Goal: Task Accomplishment & Management: Manage account settings

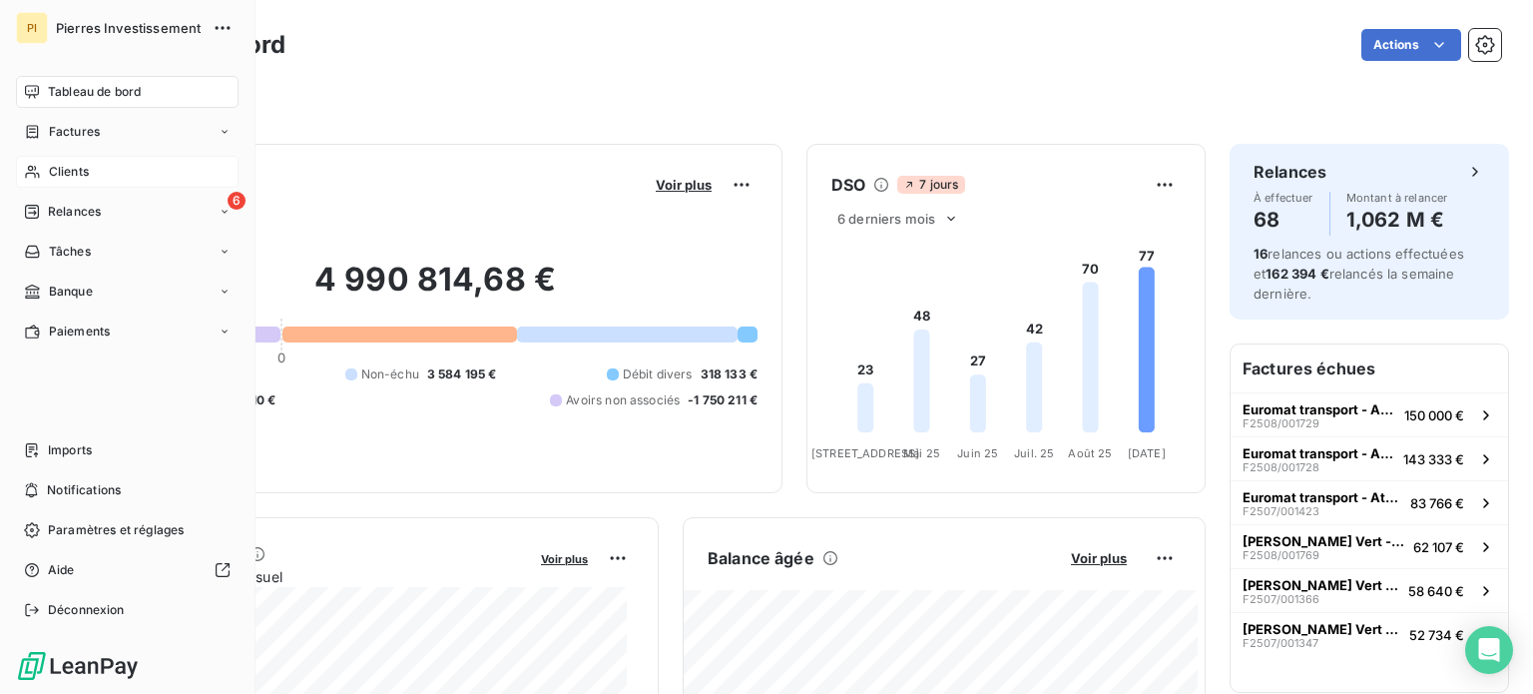
click at [105, 167] on div "Clients" at bounding box center [127, 172] width 223 height 32
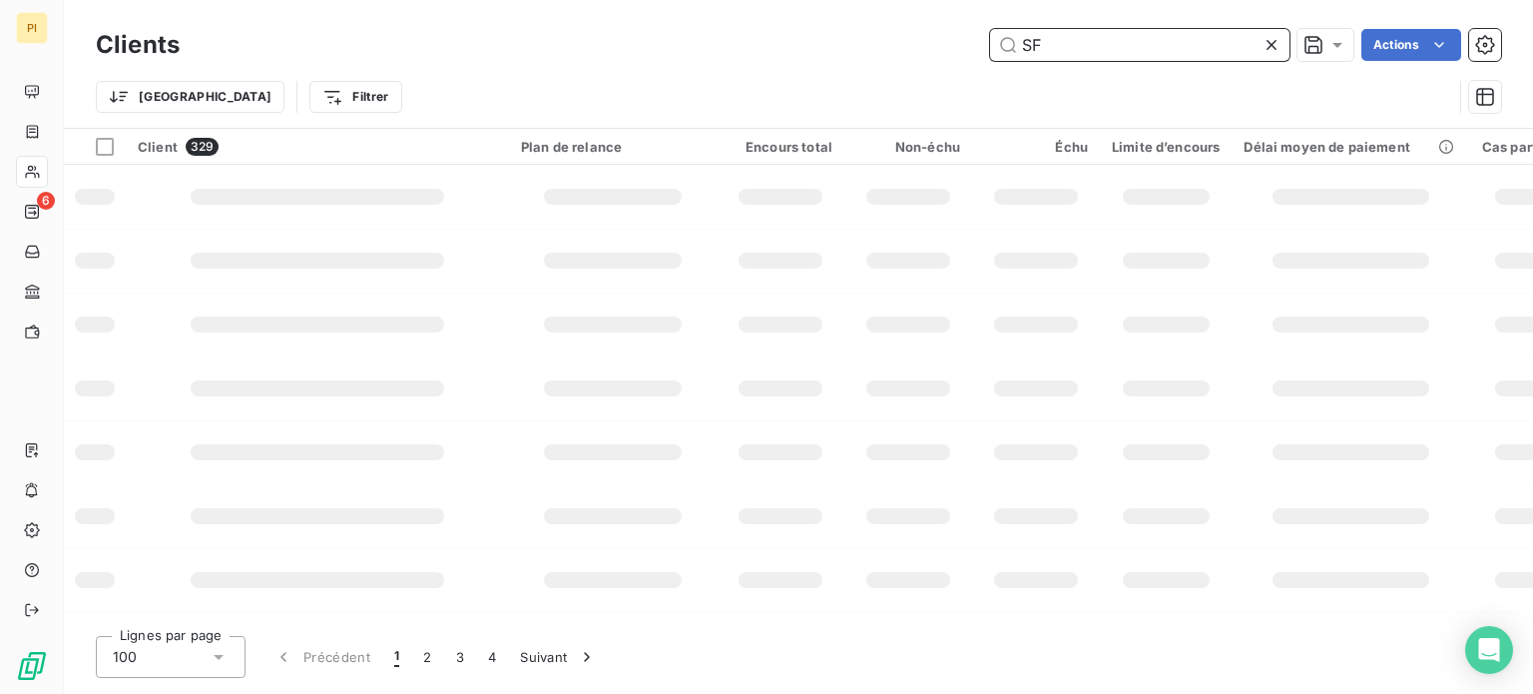
type input "SF"
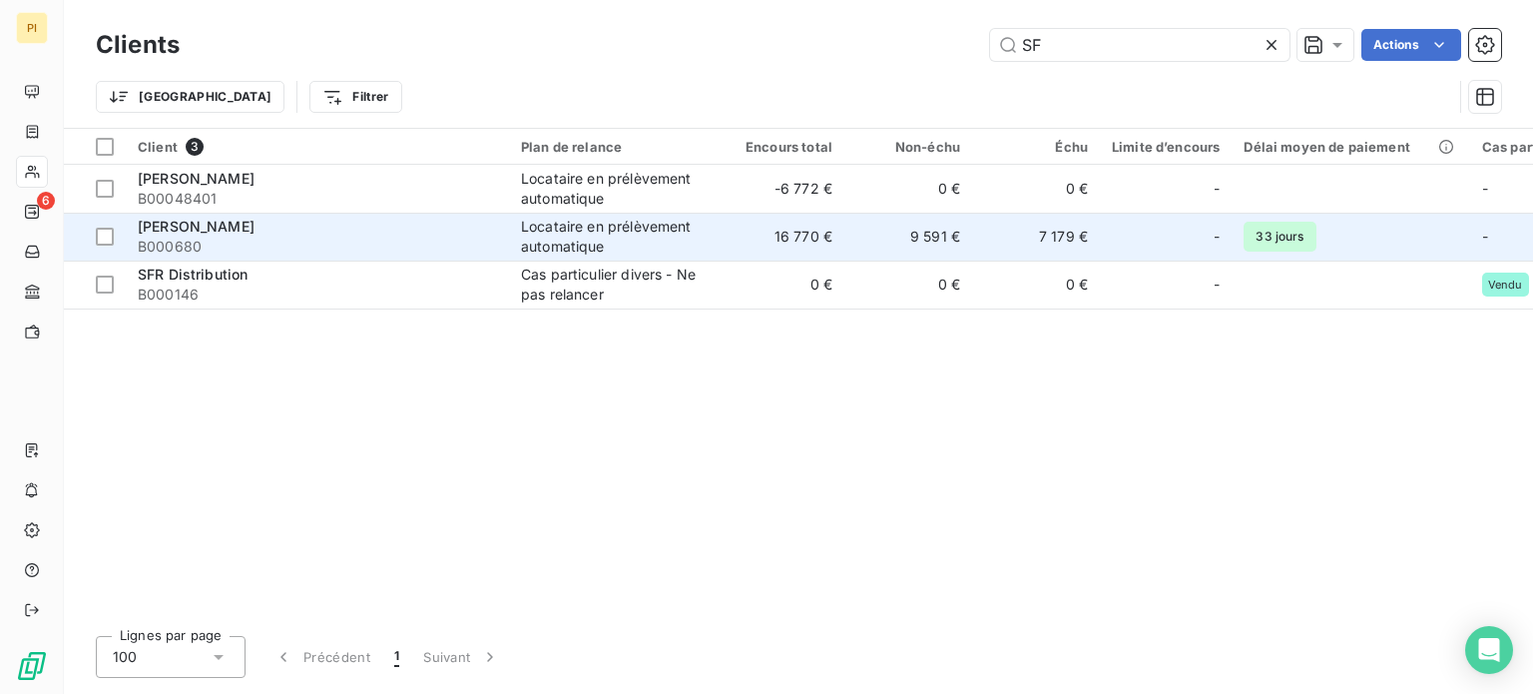
click at [388, 243] on span "B000680" at bounding box center [317, 247] width 359 height 20
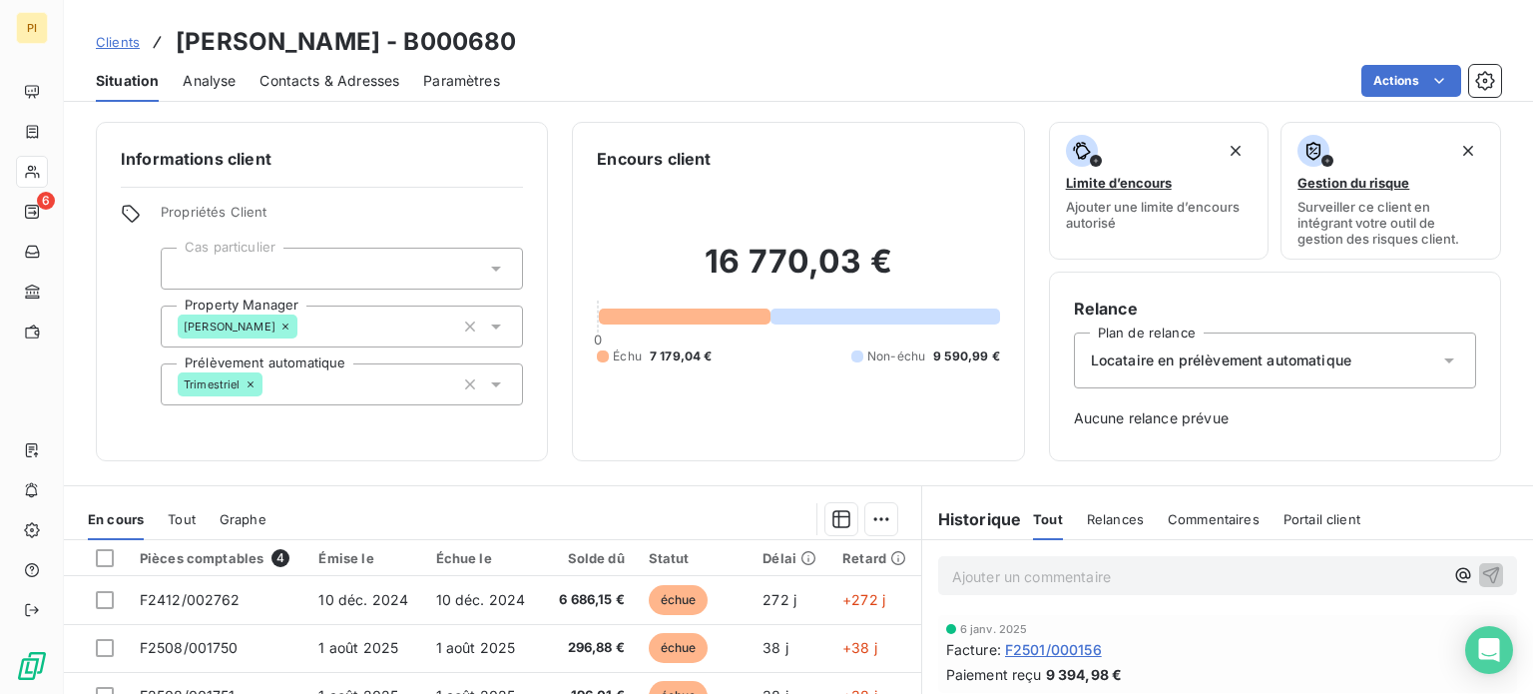
click at [310, 83] on span "Contacts & Adresses" at bounding box center [330, 81] width 140 height 20
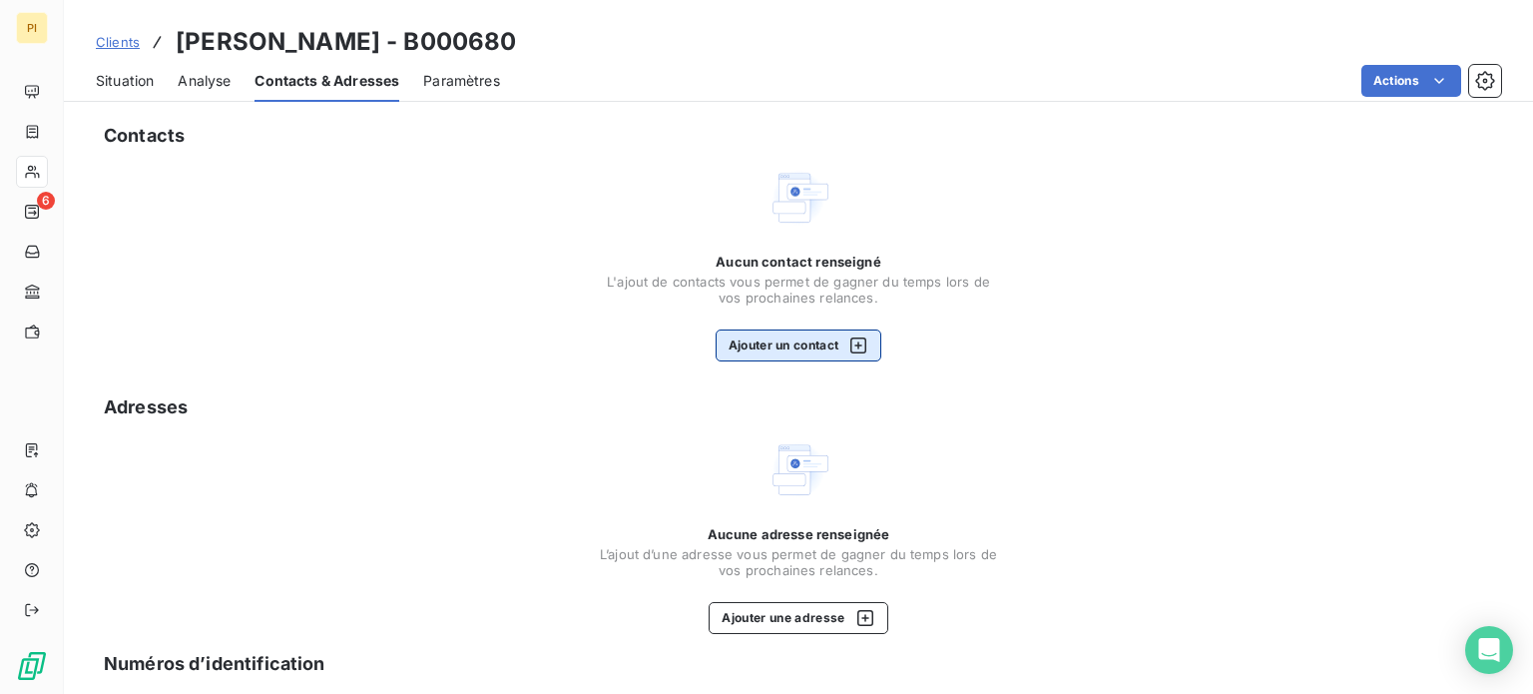
click at [781, 344] on button "Ajouter un contact" at bounding box center [799, 345] width 167 height 32
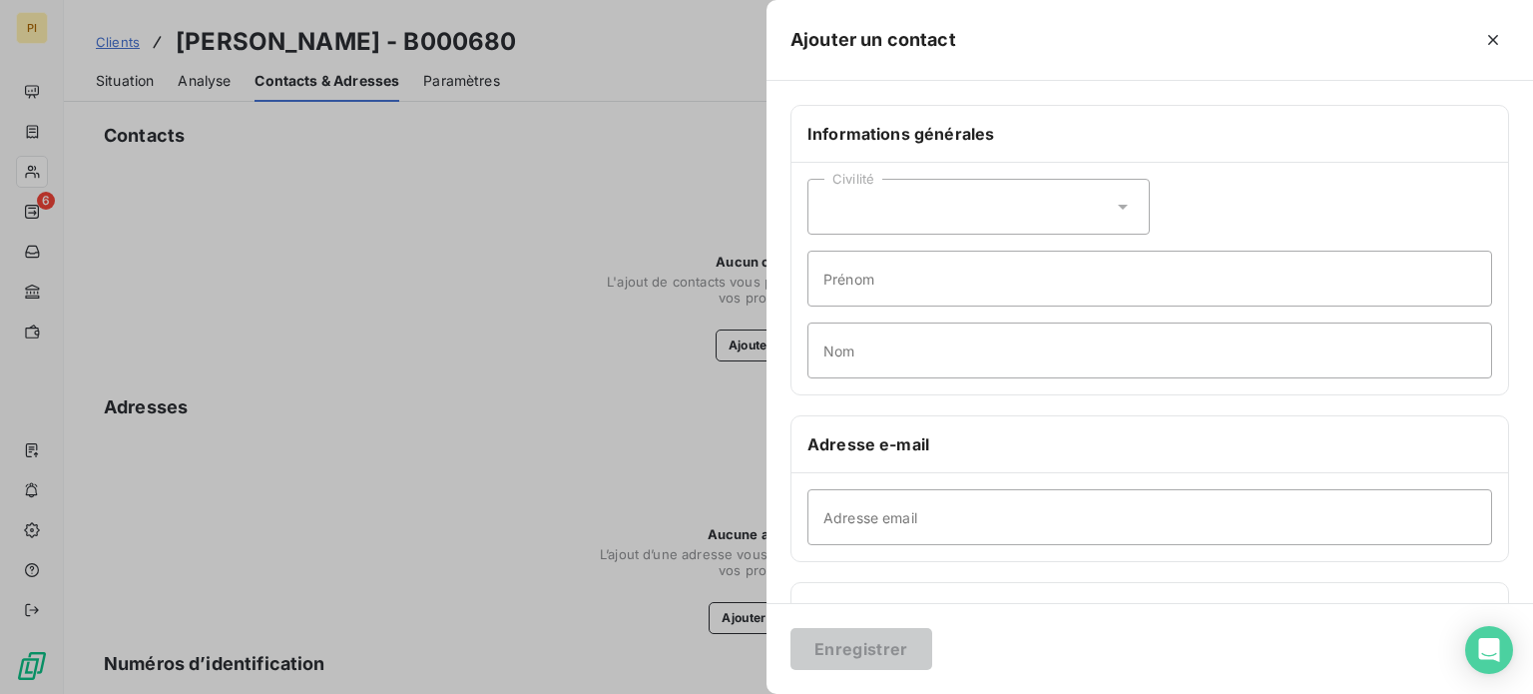
click at [993, 207] on div "Civilité" at bounding box center [979, 207] width 342 height 56
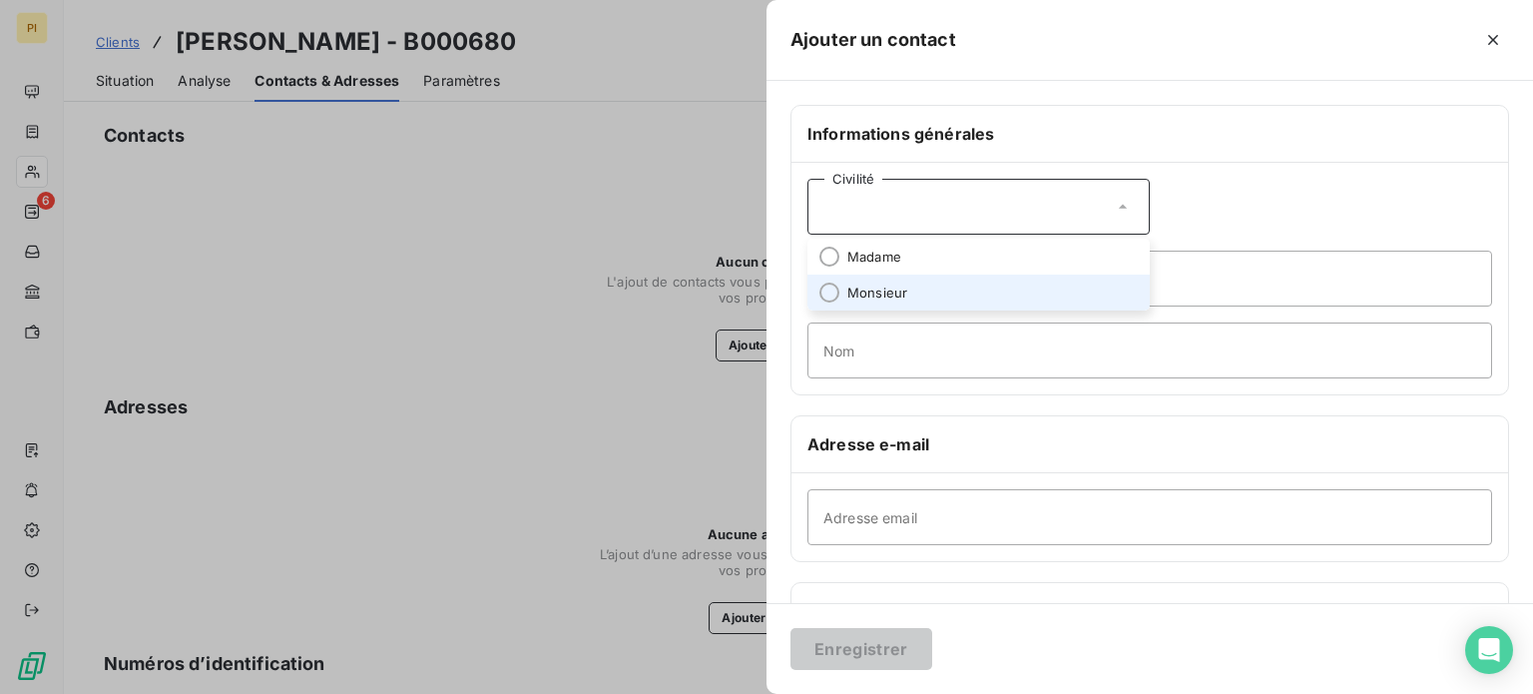
click at [944, 290] on li "Monsieur" at bounding box center [979, 293] width 342 height 36
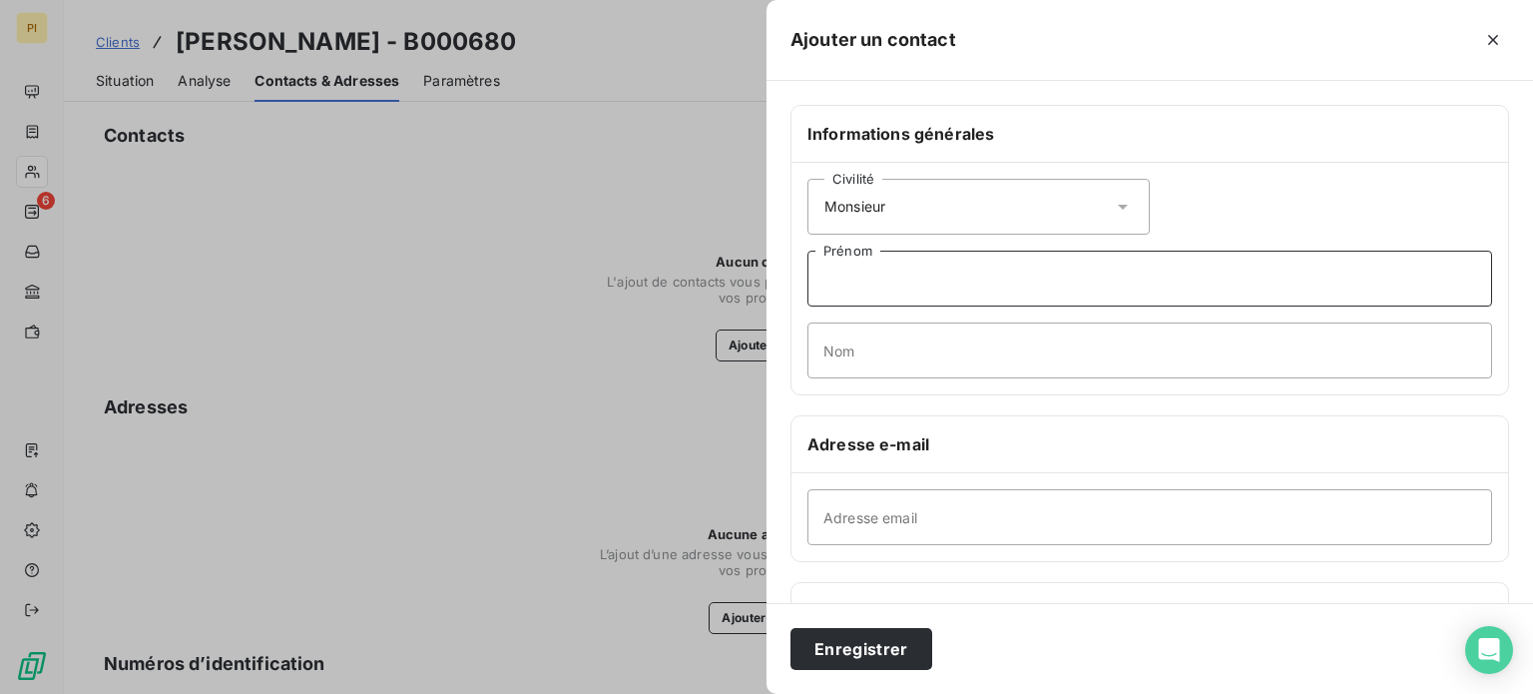
click at [944, 290] on input "Prénom" at bounding box center [1150, 279] width 685 height 56
type input "[PERSON_NAME]"
click at [904, 360] on input "Nom" at bounding box center [1150, 350] width 685 height 56
type input "FARCI"
click at [946, 393] on div "Civilité Monsieur [PERSON_NAME] FARCI Nom" at bounding box center [1150, 279] width 717 height 232
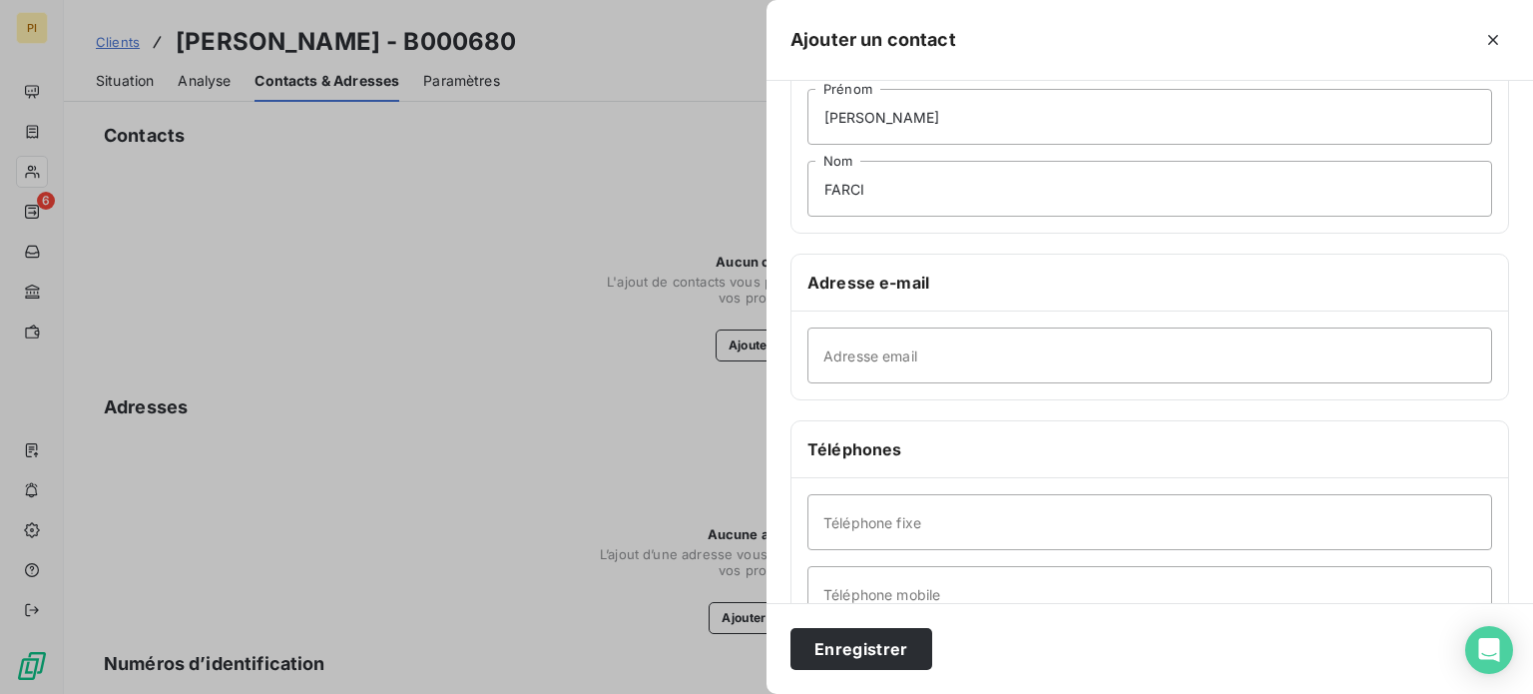
scroll to position [163, 0]
click at [965, 369] on input "Adresse email" at bounding box center [1150, 354] width 685 height 56
click at [848, 656] on button "Enregistrer" at bounding box center [862, 649] width 142 height 42
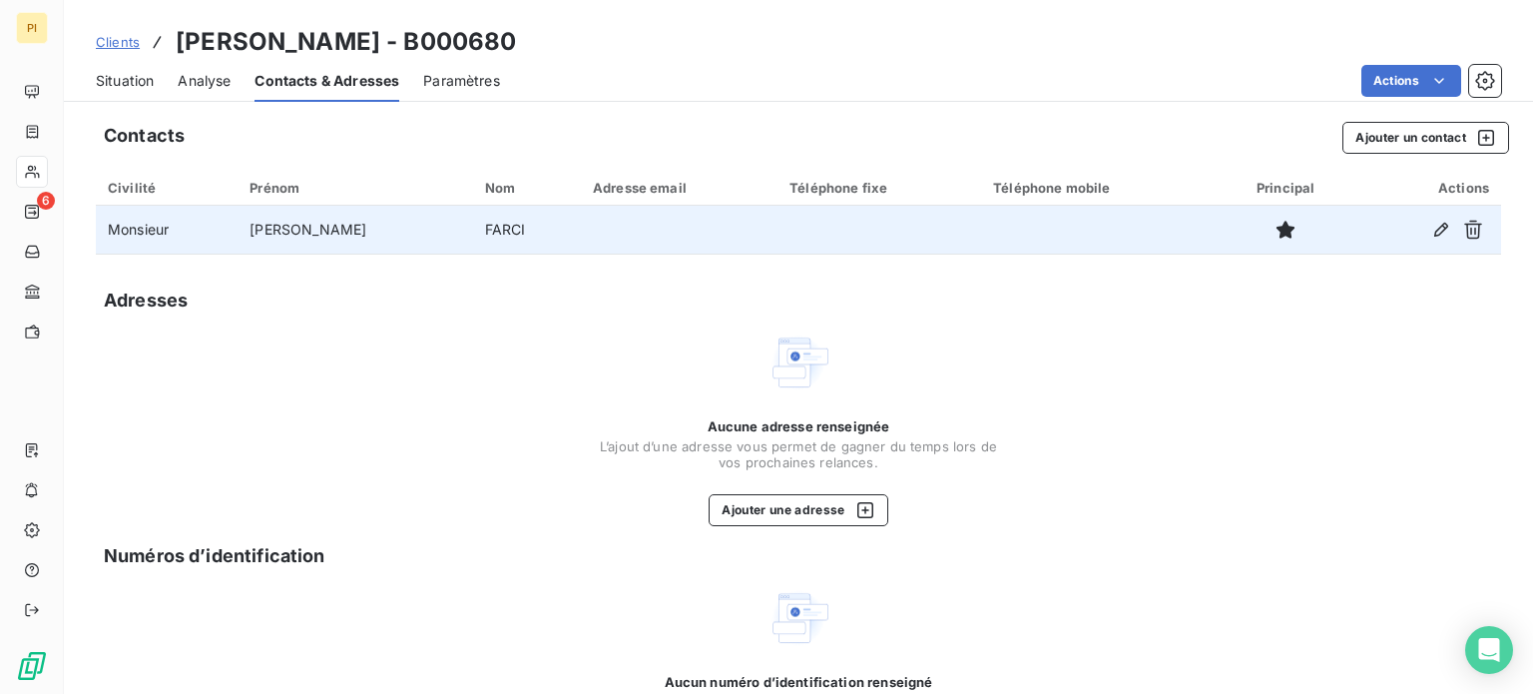
click at [581, 227] on td at bounding box center [679, 230] width 197 height 48
click at [1431, 229] on icon "button" at bounding box center [1441, 230] width 20 height 20
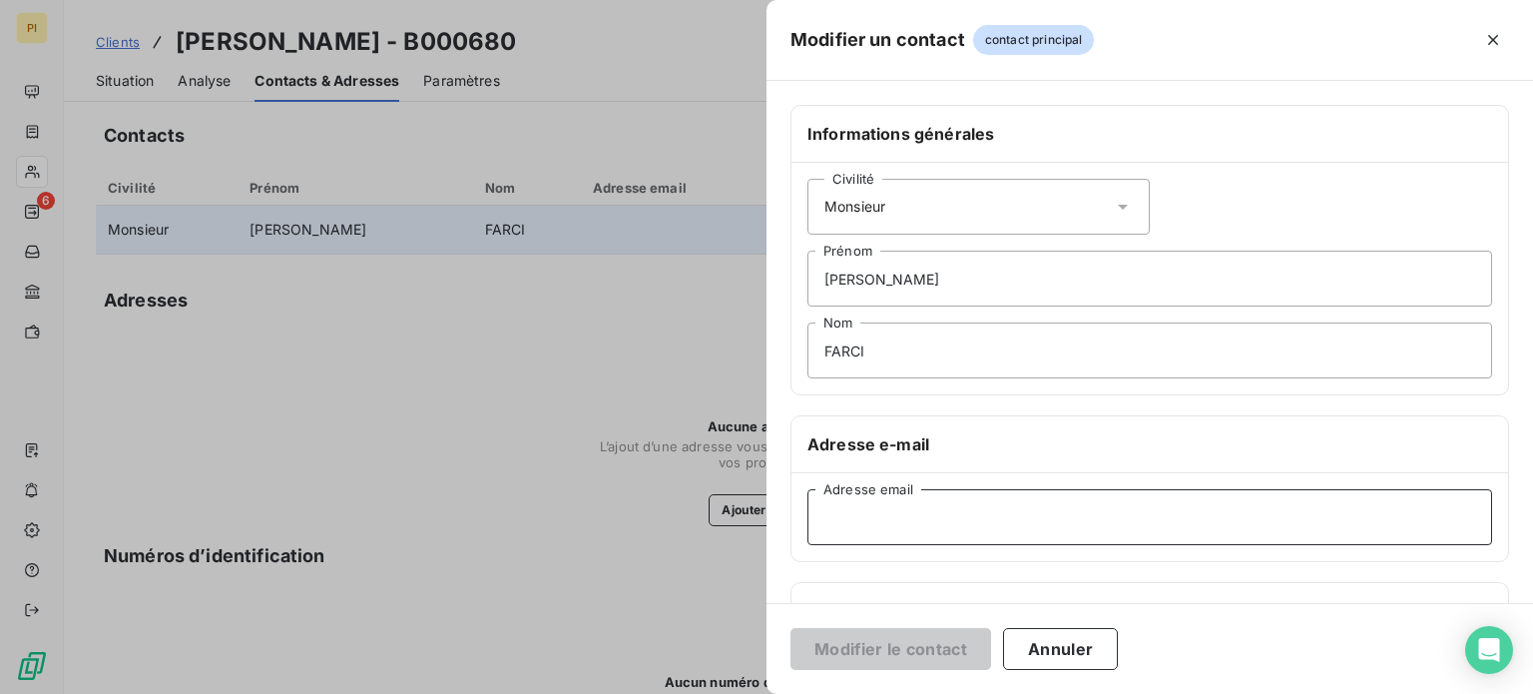
click at [891, 527] on input "Adresse email" at bounding box center [1150, 517] width 685 height 56
paste input "[EMAIL_ADDRESS][DOMAIN_NAME]"
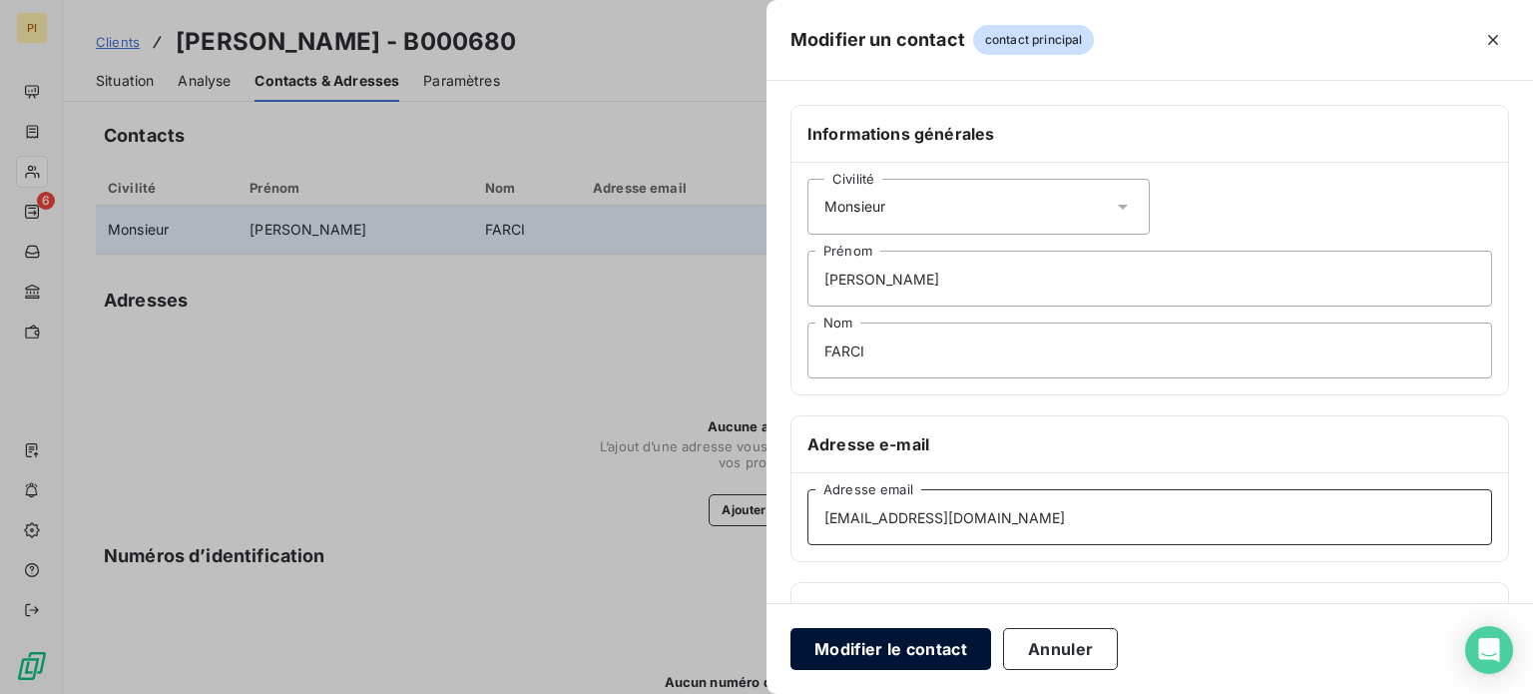
type input "[EMAIL_ADDRESS][DOMAIN_NAME]"
click at [900, 642] on button "Modifier le contact" at bounding box center [891, 649] width 201 height 42
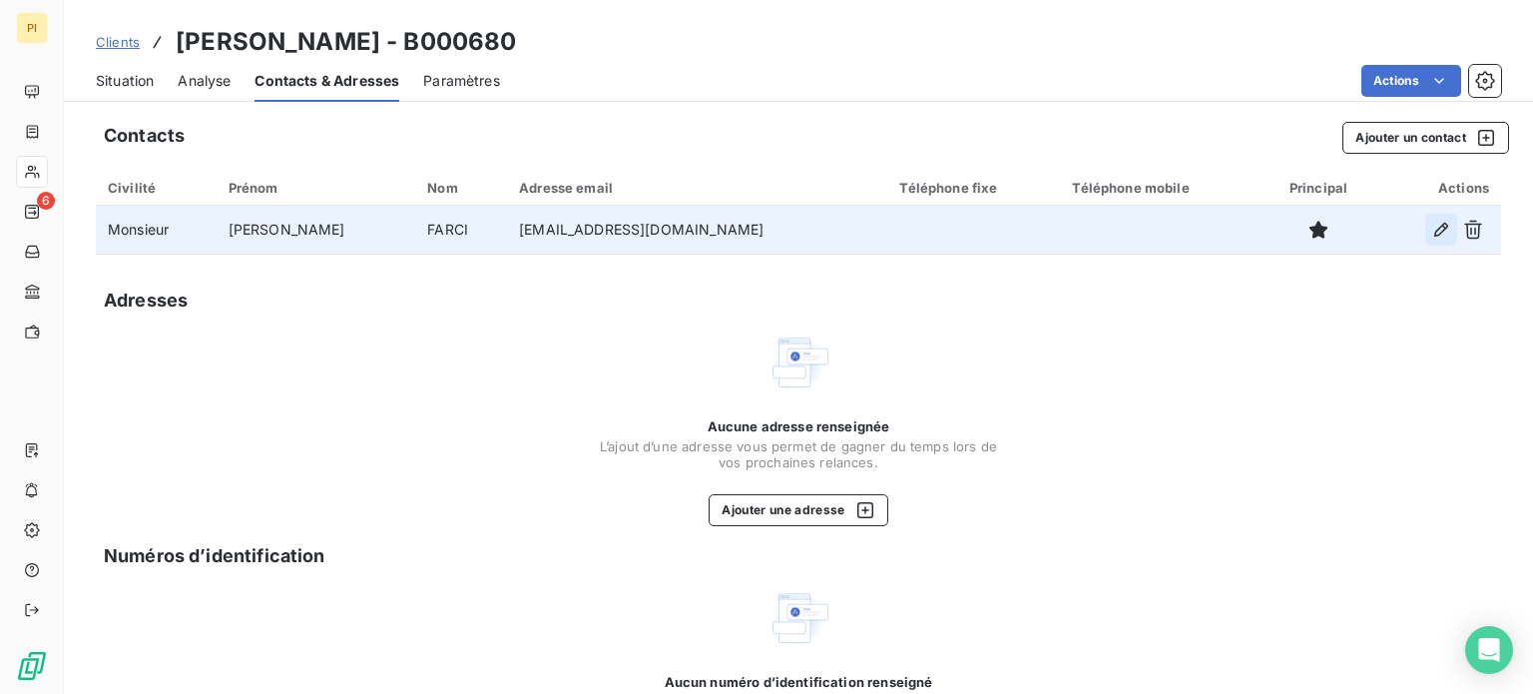
click at [1434, 235] on icon "button" at bounding box center [1441, 230] width 14 height 14
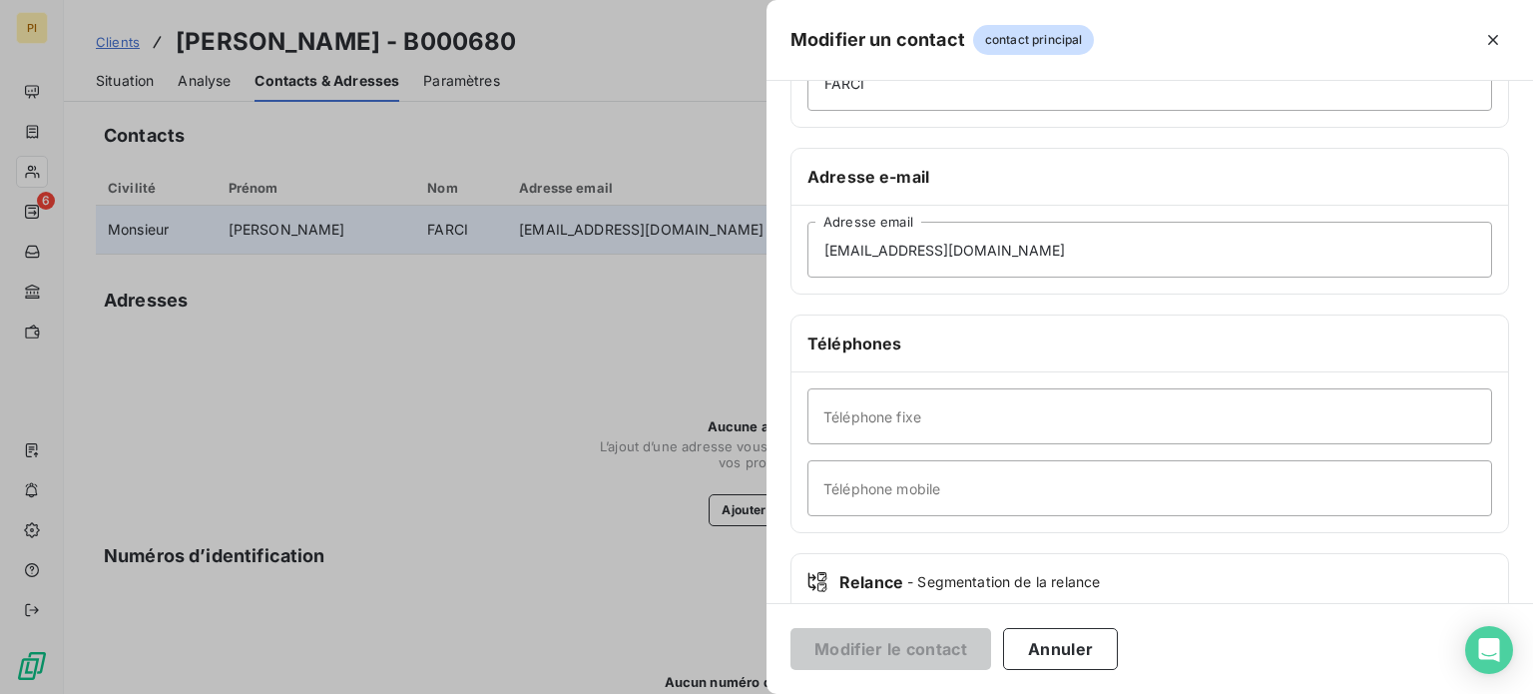
scroll to position [384, 0]
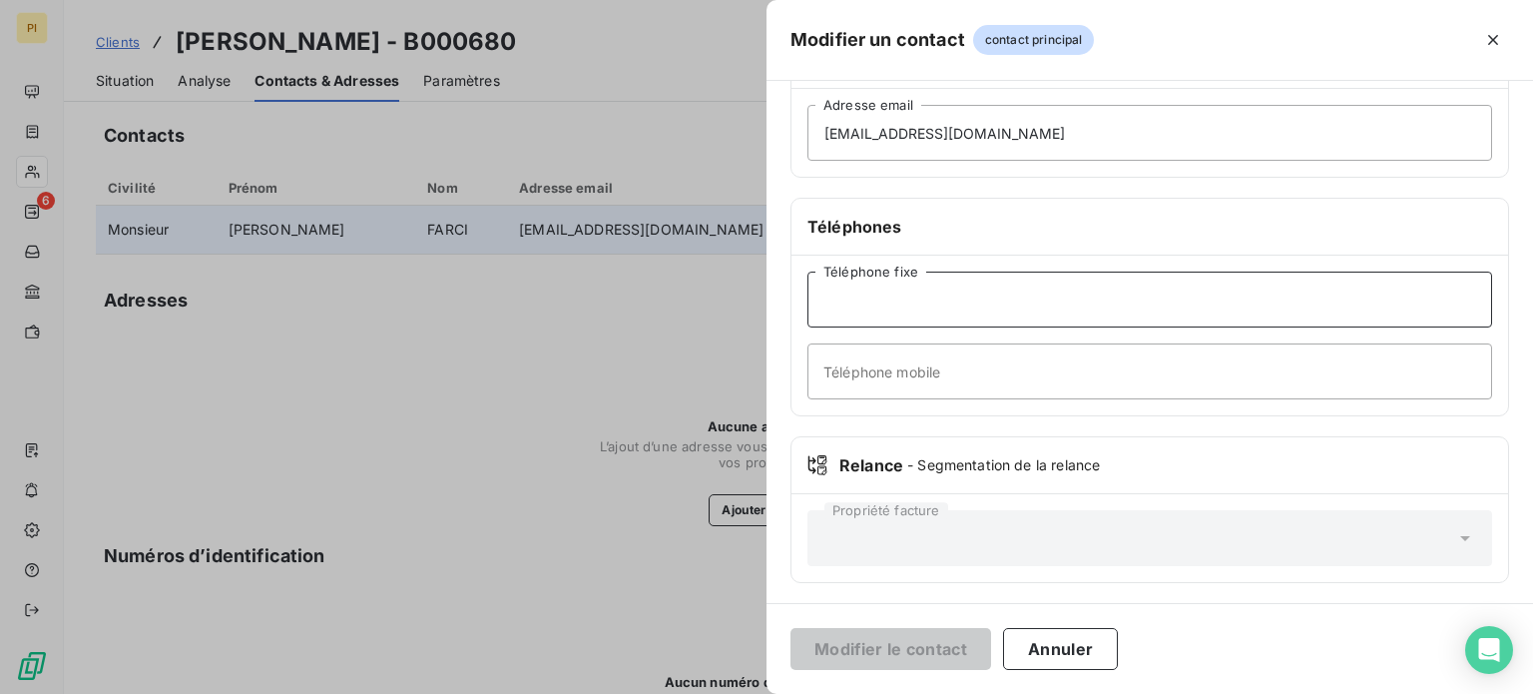
click at [1168, 323] on input "Téléphone fixe" at bounding box center [1150, 300] width 685 height 56
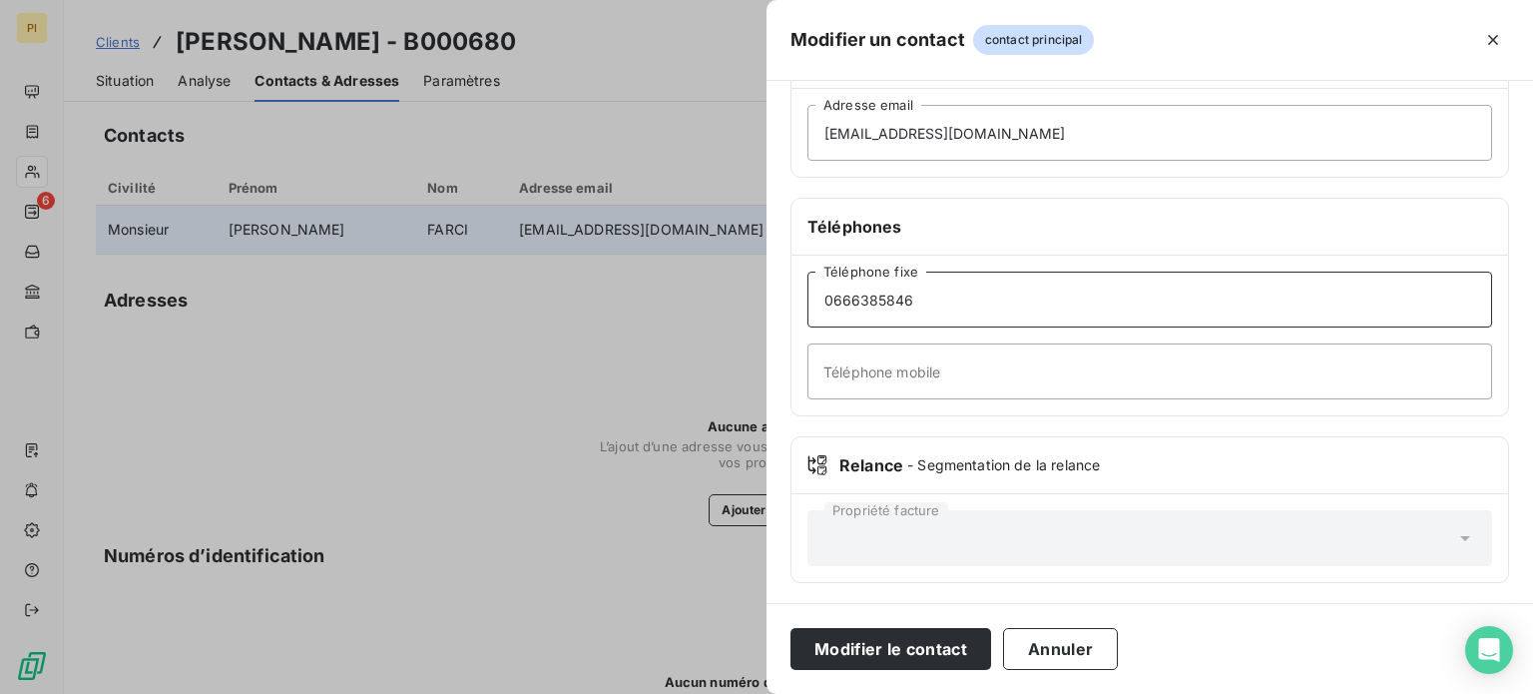
click at [842, 297] on input "0666385846" at bounding box center [1150, 300] width 685 height 56
type input "0666385848"
click at [791, 628] on button "Modifier le contact" at bounding box center [891, 649] width 201 height 42
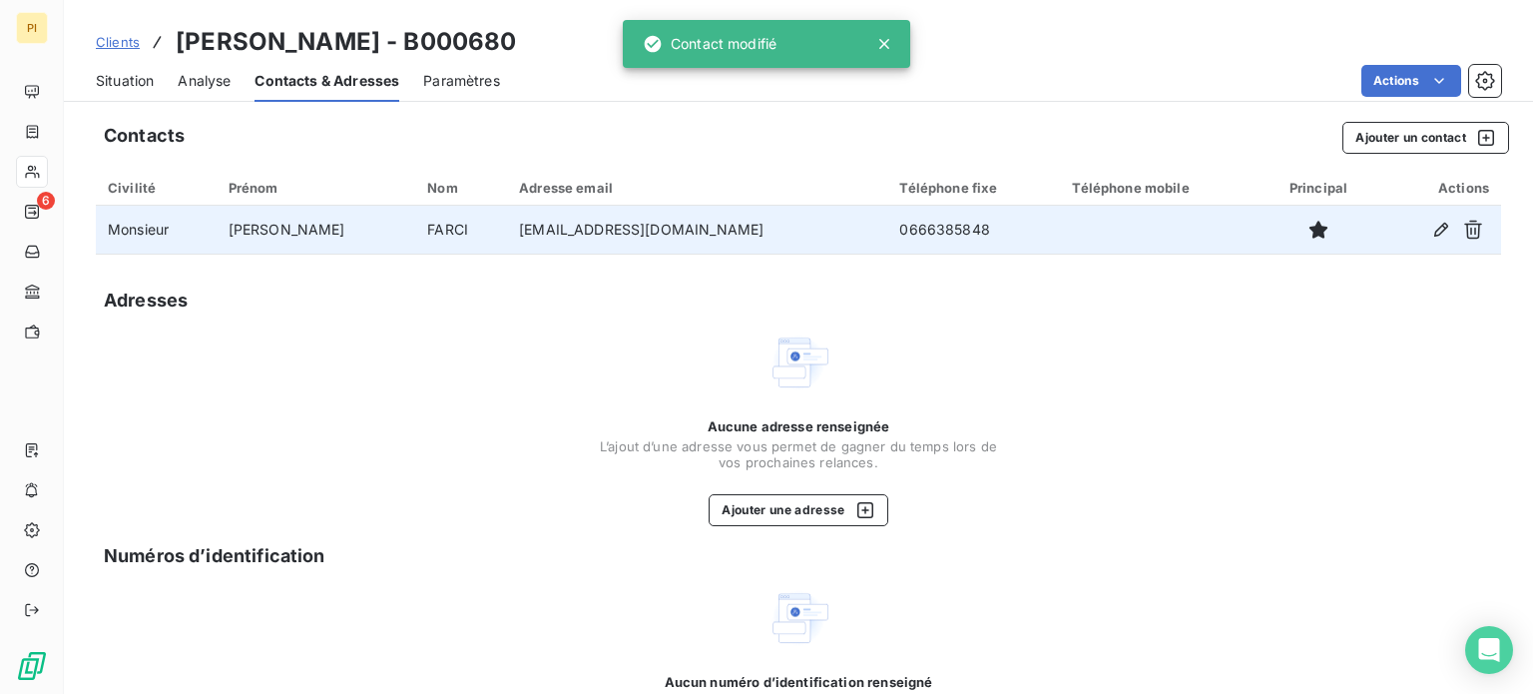
click at [847, 295] on div "Adresses" at bounding box center [799, 300] width 1406 height 28
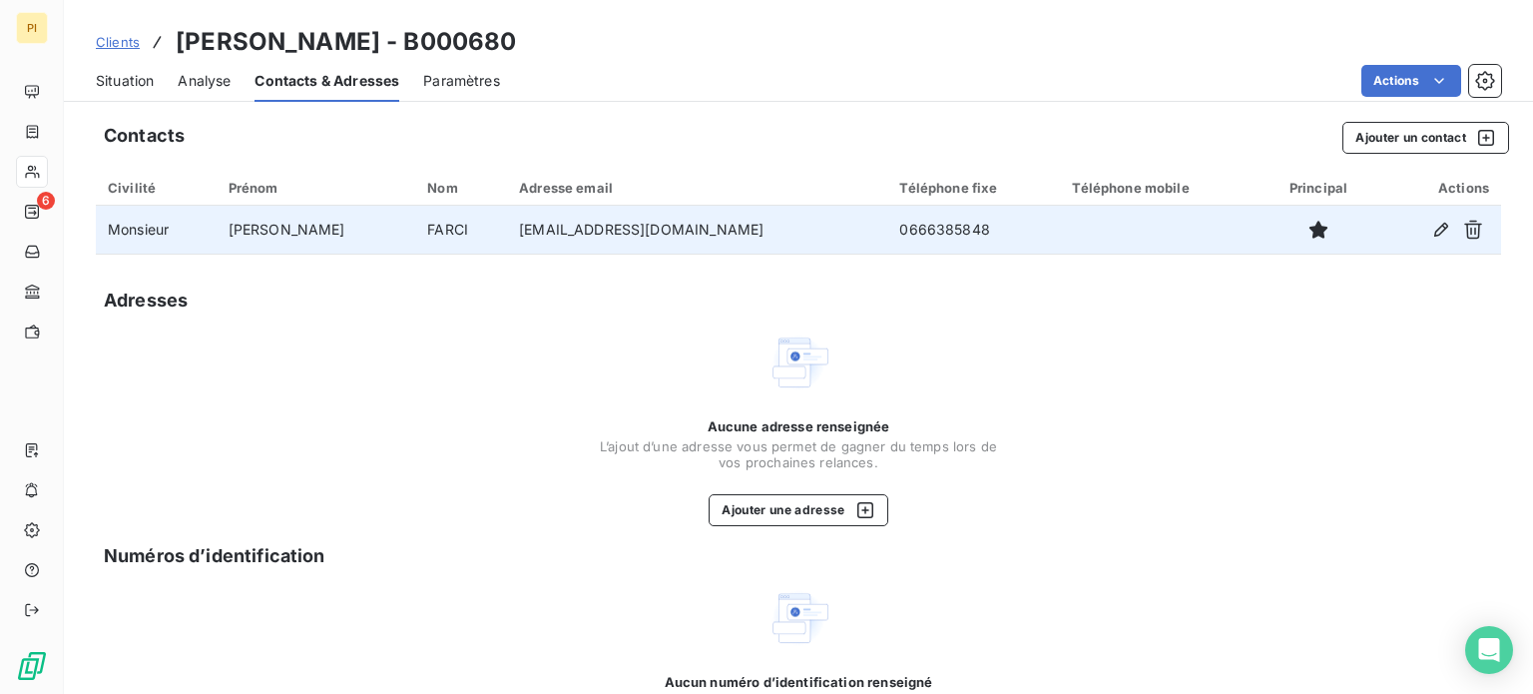
click at [901, 149] on div "Contacts Ajouter un contact" at bounding box center [807, 138] width 1406 height 32
click at [132, 75] on span "Situation" at bounding box center [125, 81] width 58 height 20
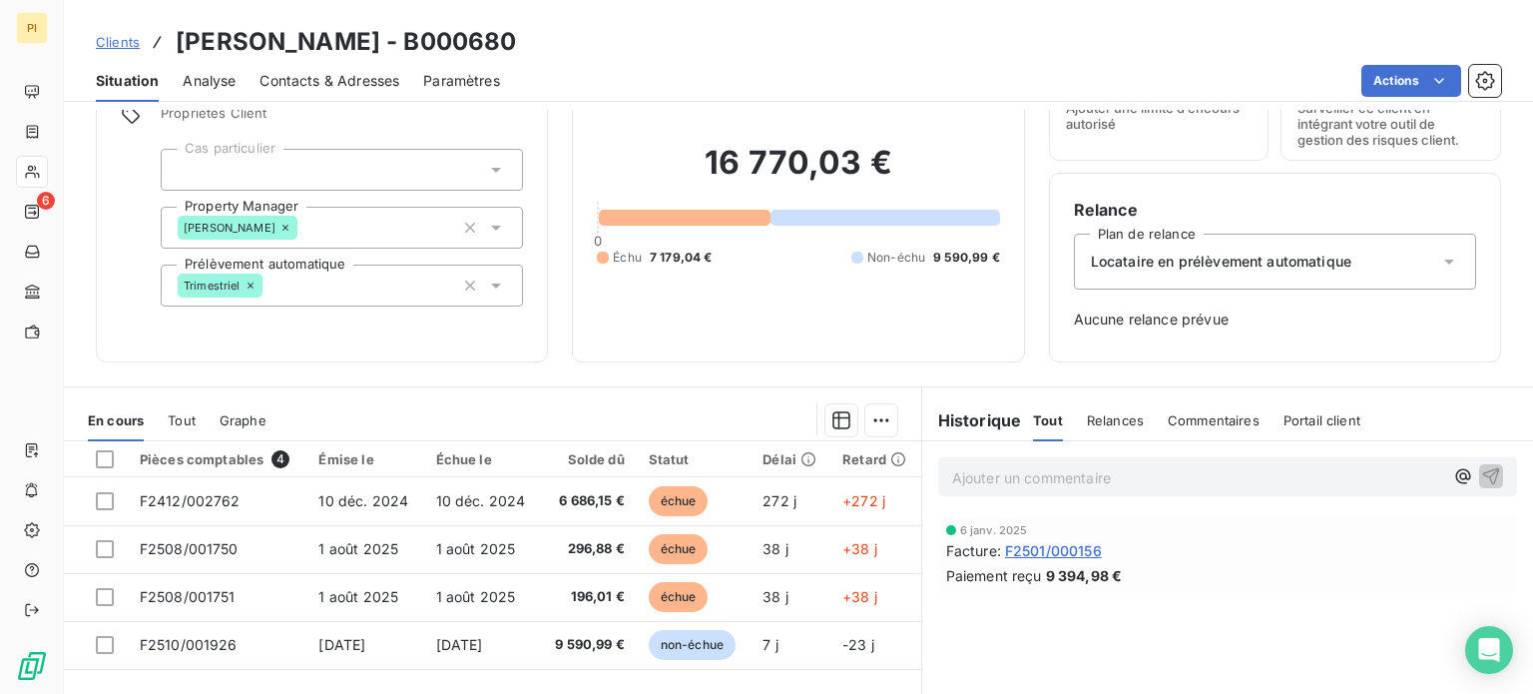
scroll to position [0, 0]
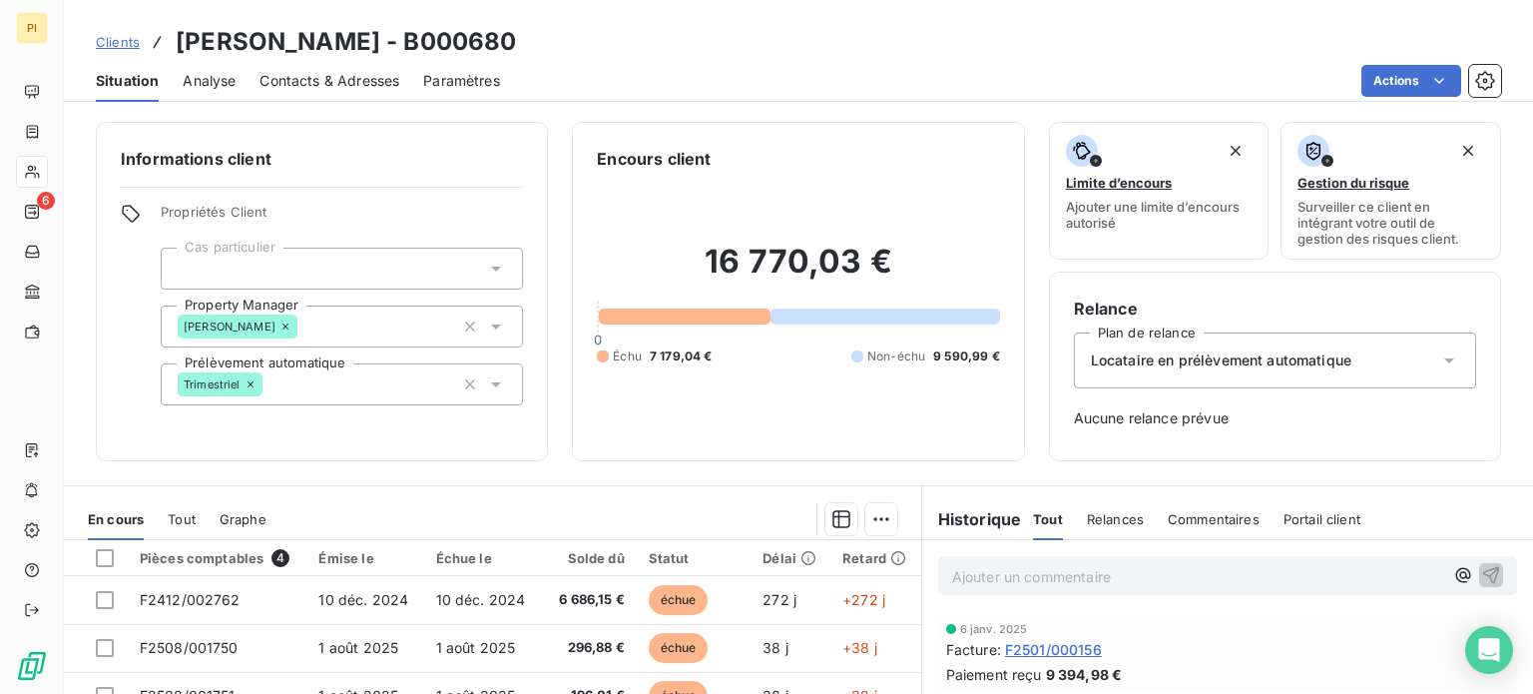
click at [551, 123] on div "Informations client Propriétés Client Cas particulier Property Manager [PERSON_…" at bounding box center [798, 291] width 1469 height 339
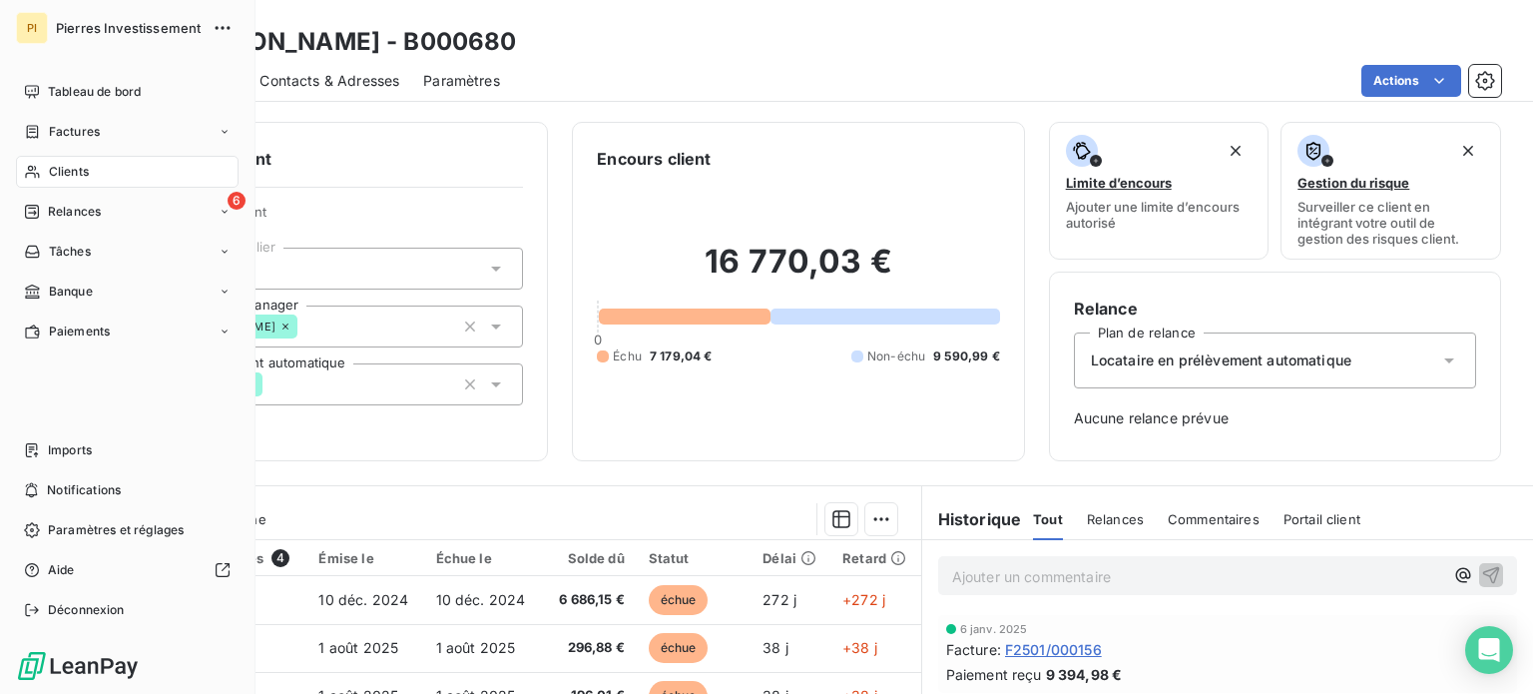
click at [64, 170] on span "Clients" at bounding box center [69, 172] width 40 height 18
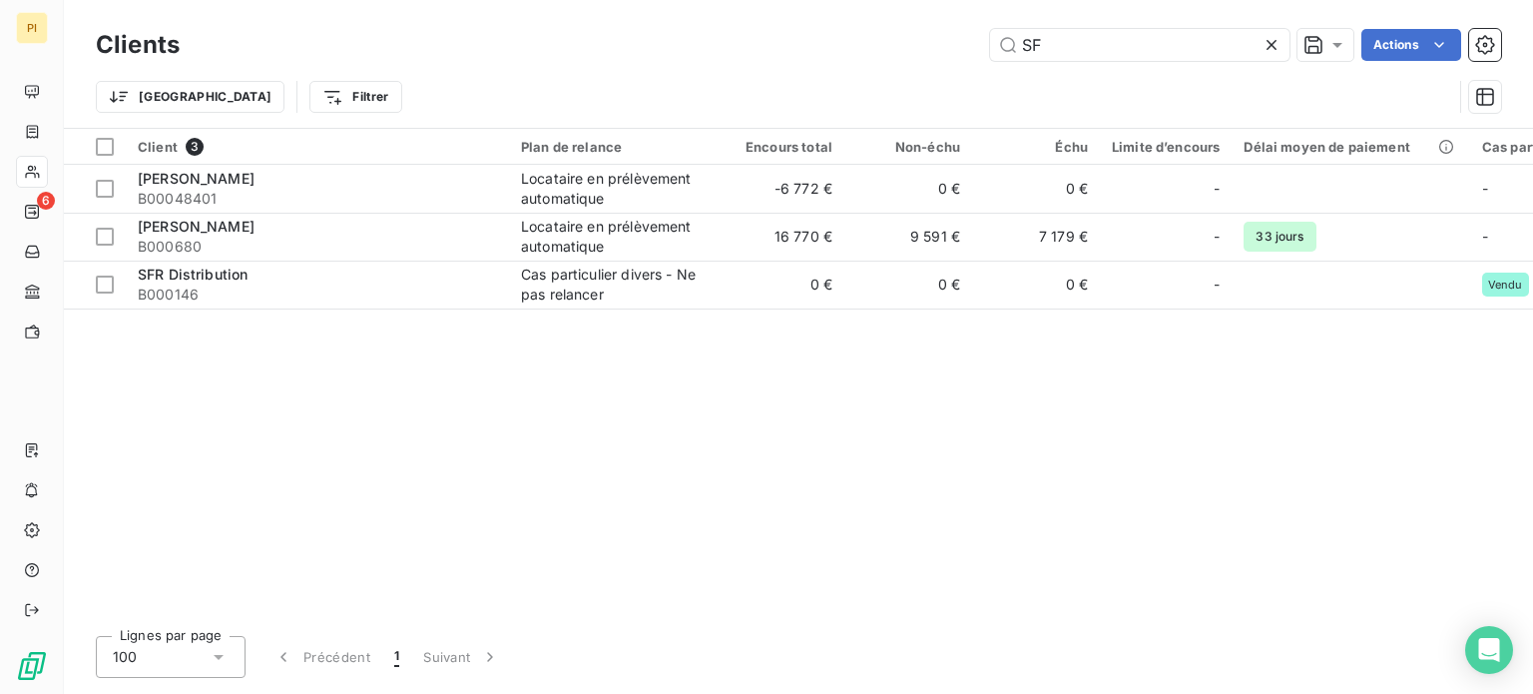
click at [1267, 48] on icon at bounding box center [1272, 45] width 10 height 10
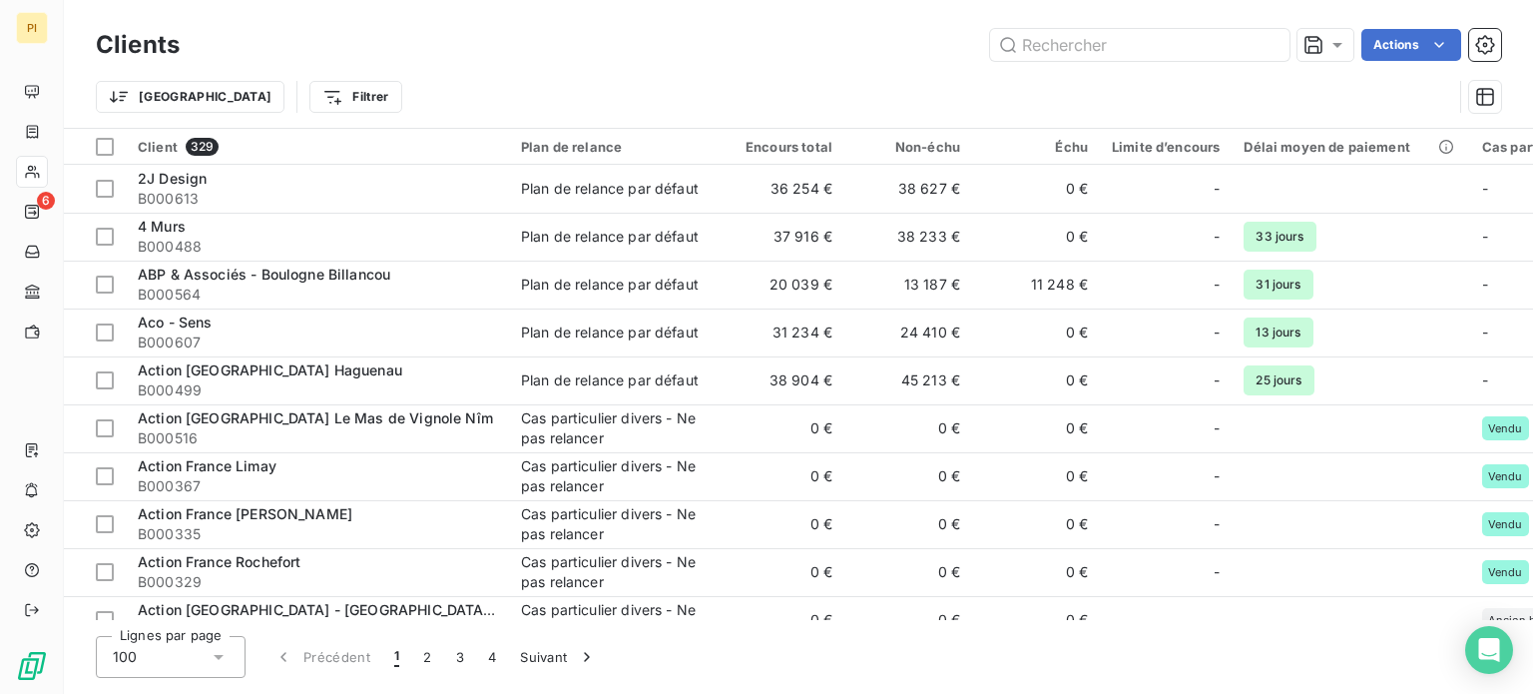
click at [687, 78] on div "Trier Filtrer" at bounding box center [774, 97] width 1357 height 38
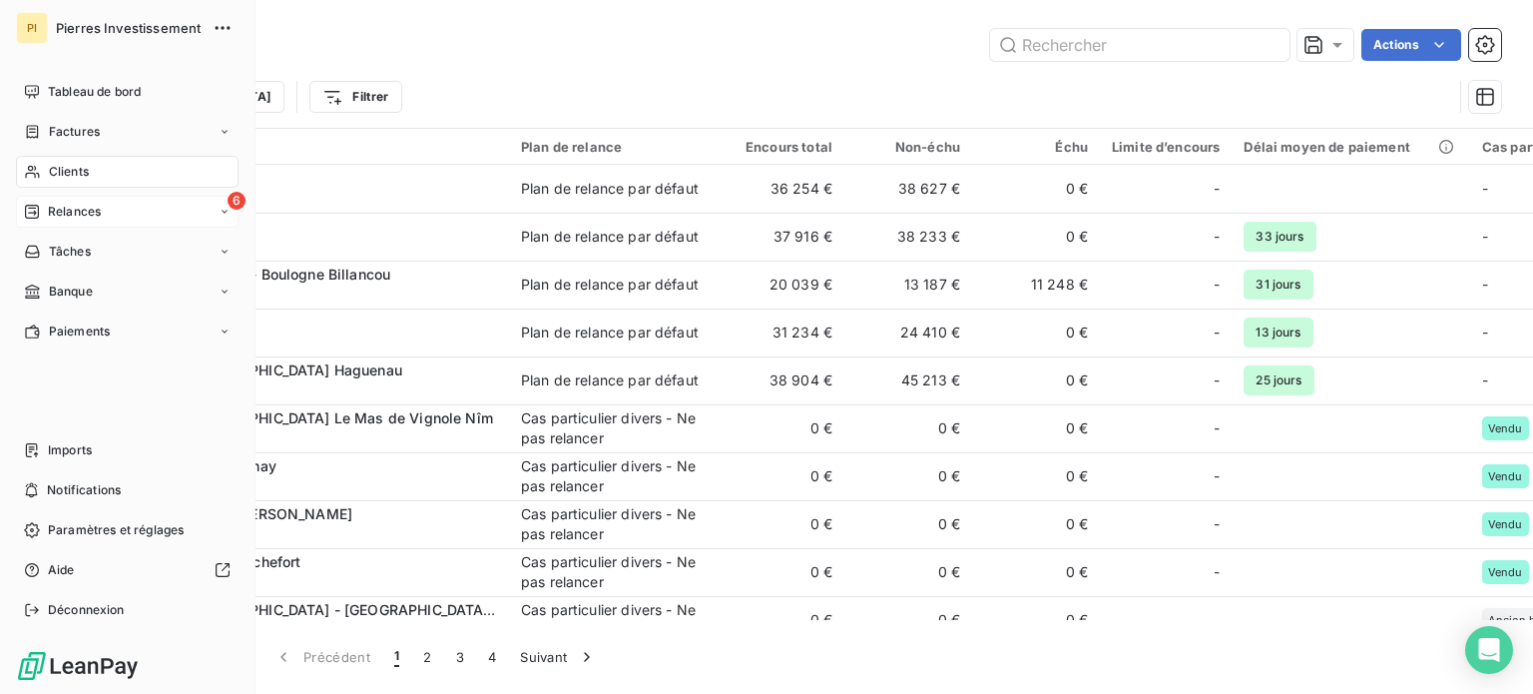
click at [44, 211] on div "Relances" at bounding box center [62, 212] width 77 height 18
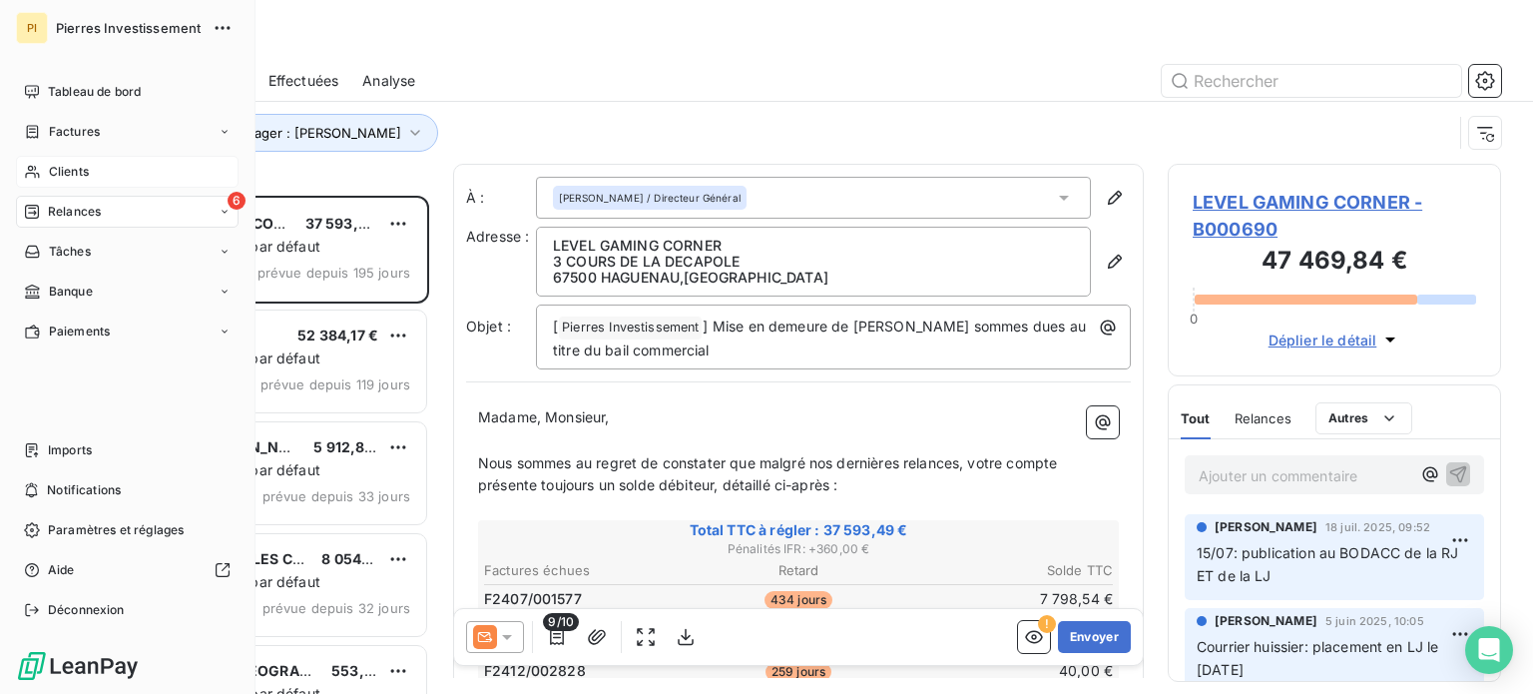
click at [106, 211] on div "6 Relances" at bounding box center [127, 212] width 223 height 32
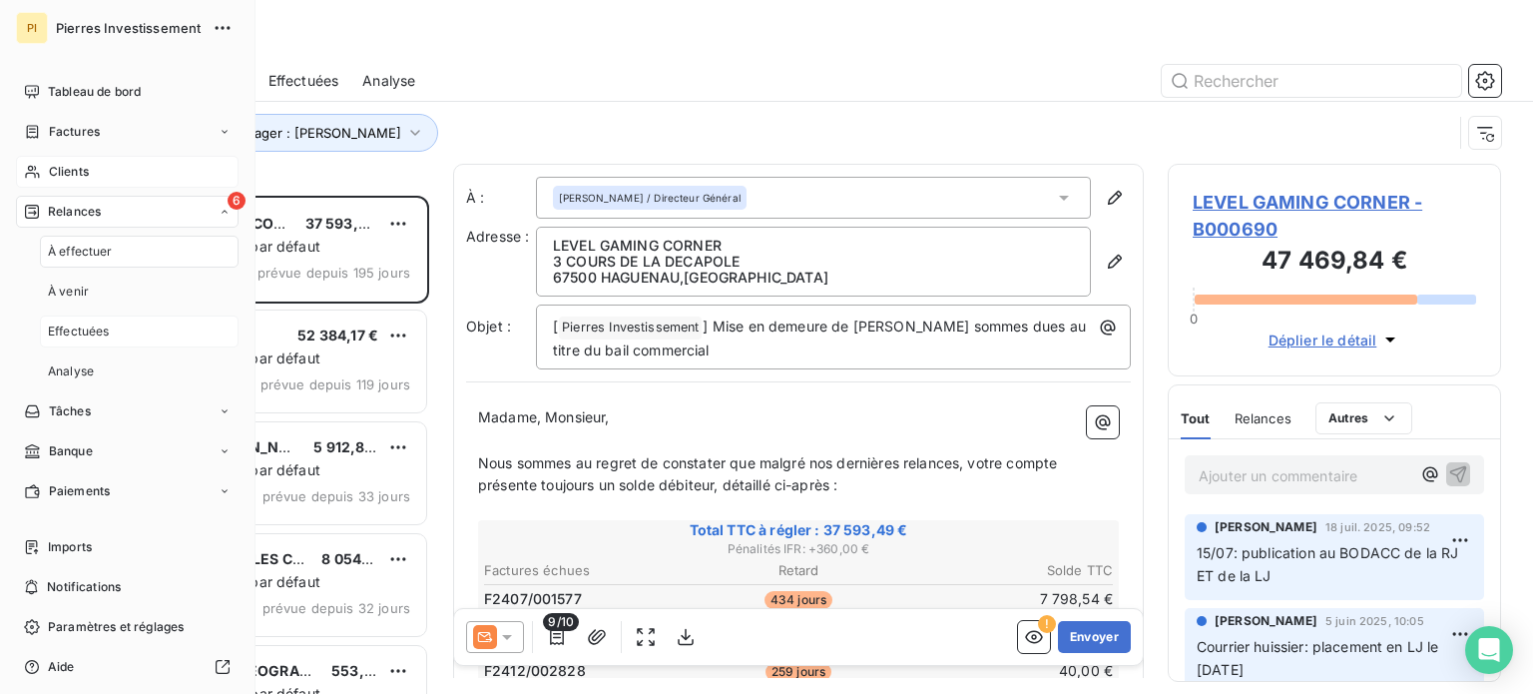
click at [92, 332] on span "Effectuées" at bounding box center [79, 331] width 62 height 18
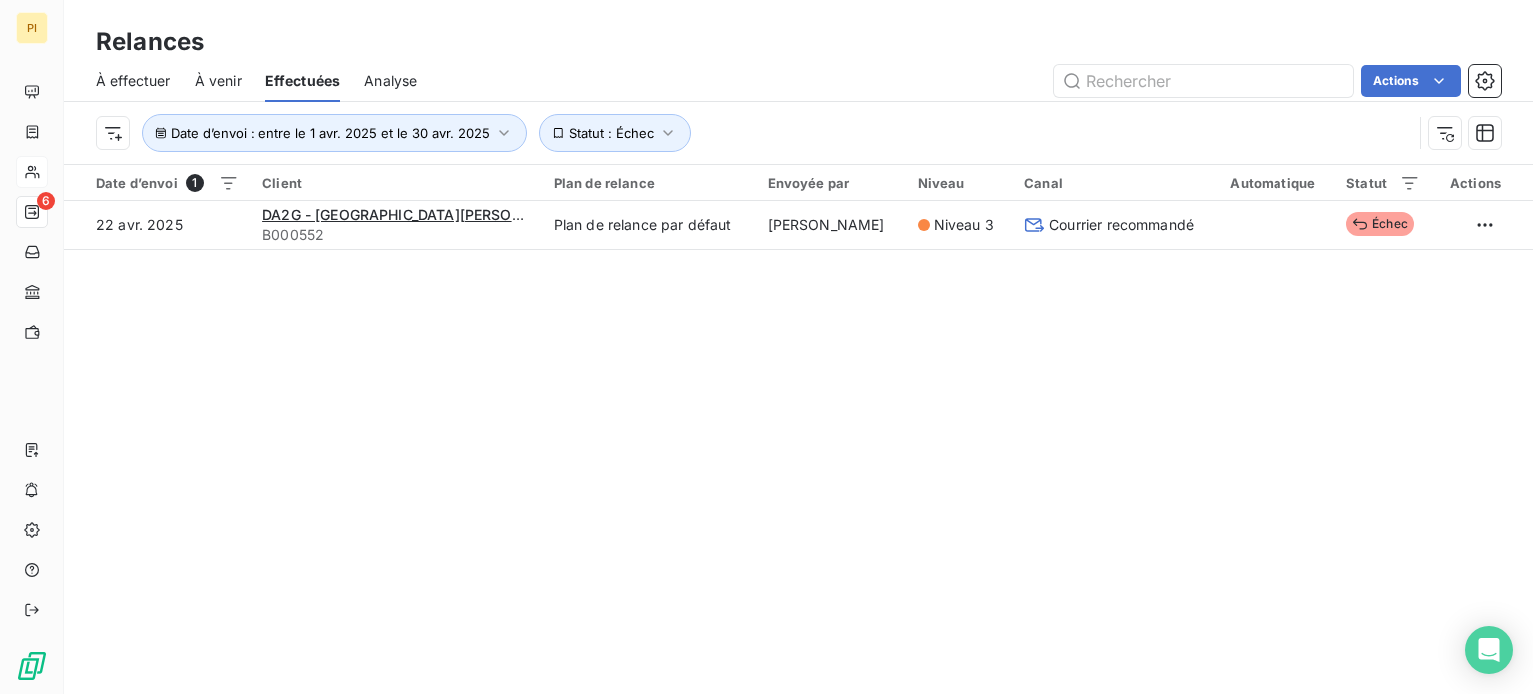
click at [523, 399] on div "Relances À effectuer À venir Effectuées Analyse Actions Date d’envoi : entre le…" at bounding box center [798, 347] width 1469 height 694
click at [663, 135] on icon "button" at bounding box center [668, 133] width 20 height 20
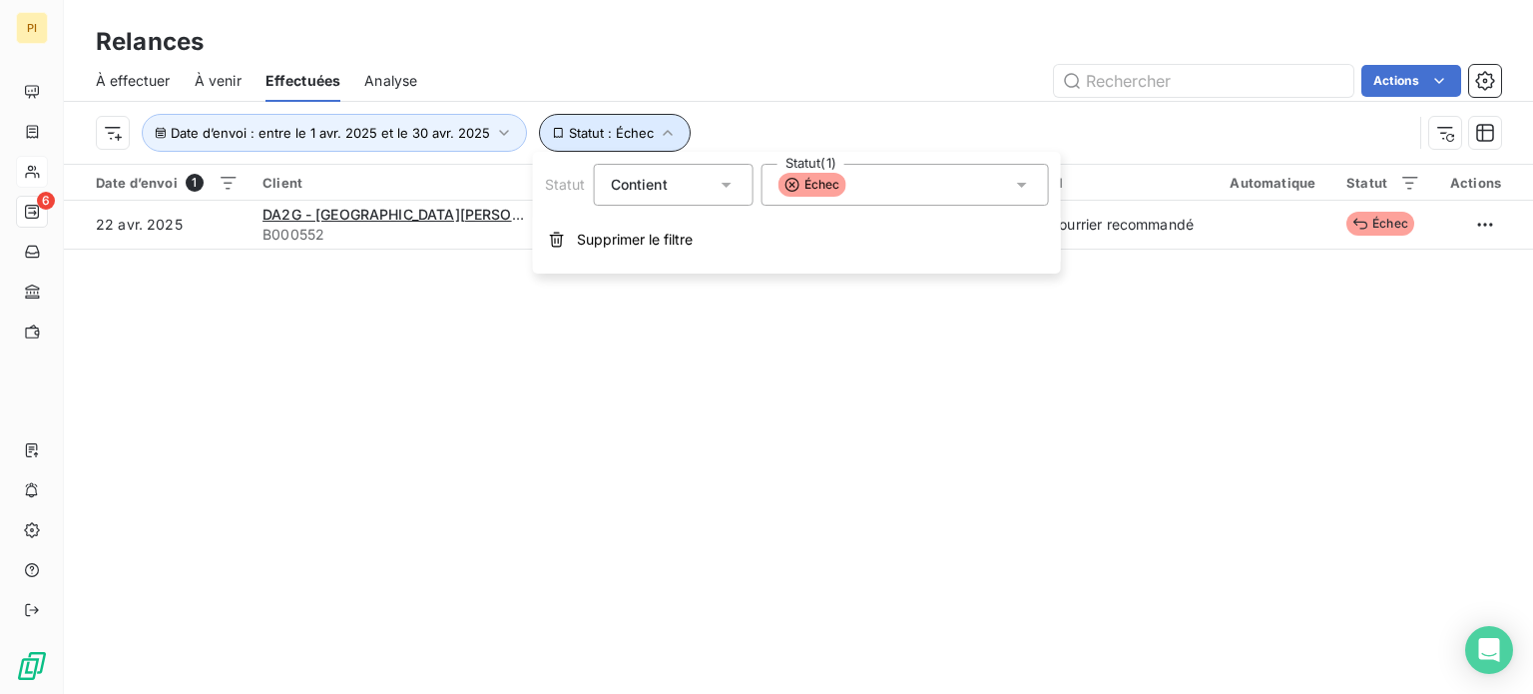
click at [663, 135] on icon "button" at bounding box center [668, 133] width 10 height 6
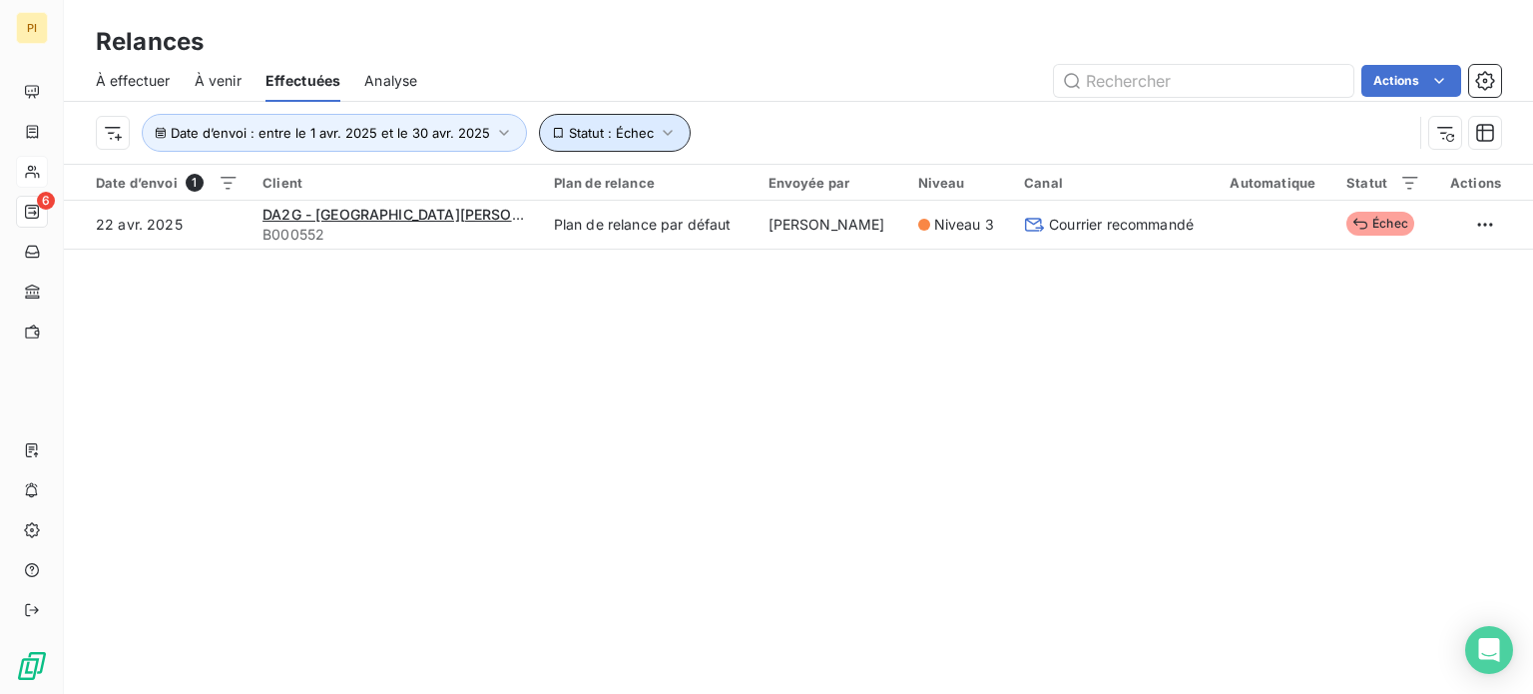
click at [663, 135] on icon "button" at bounding box center [668, 133] width 20 height 20
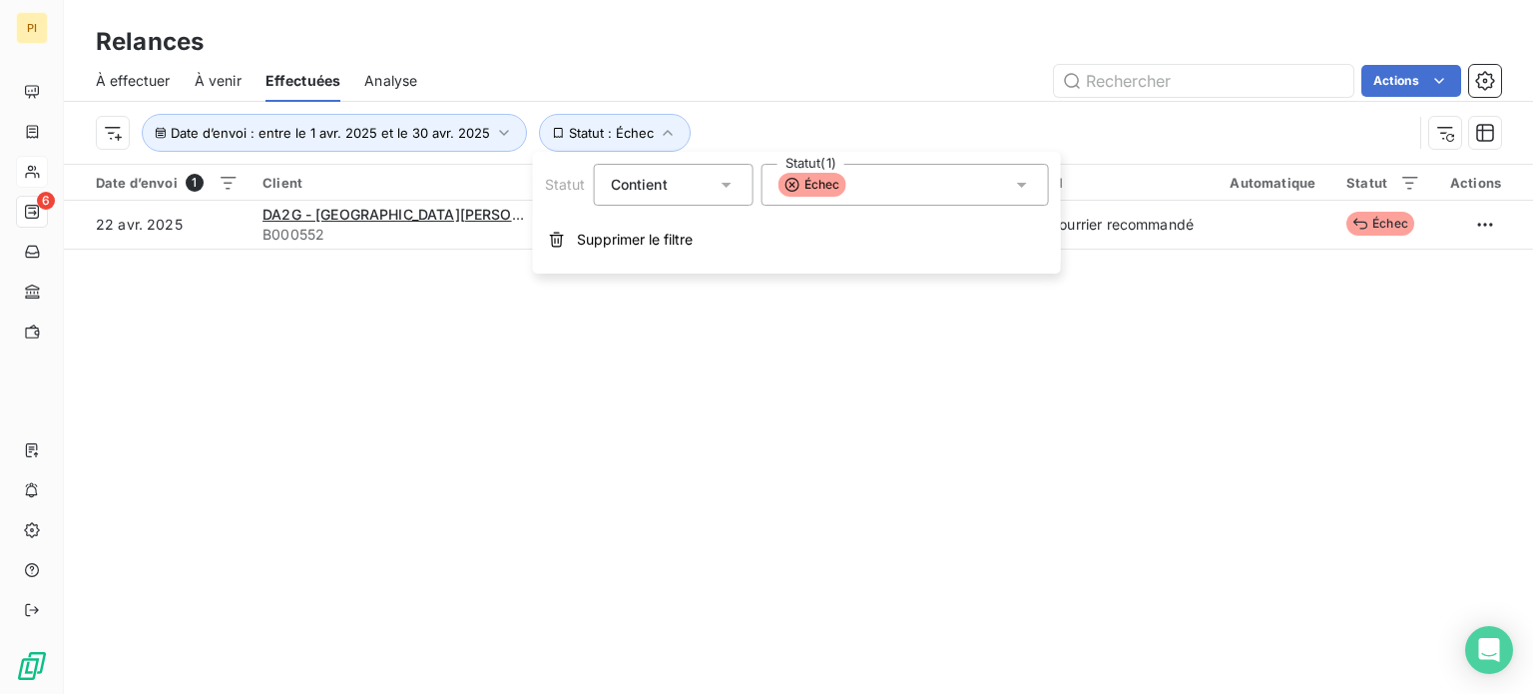
click at [793, 184] on icon at bounding box center [793, 185] width 16 height 16
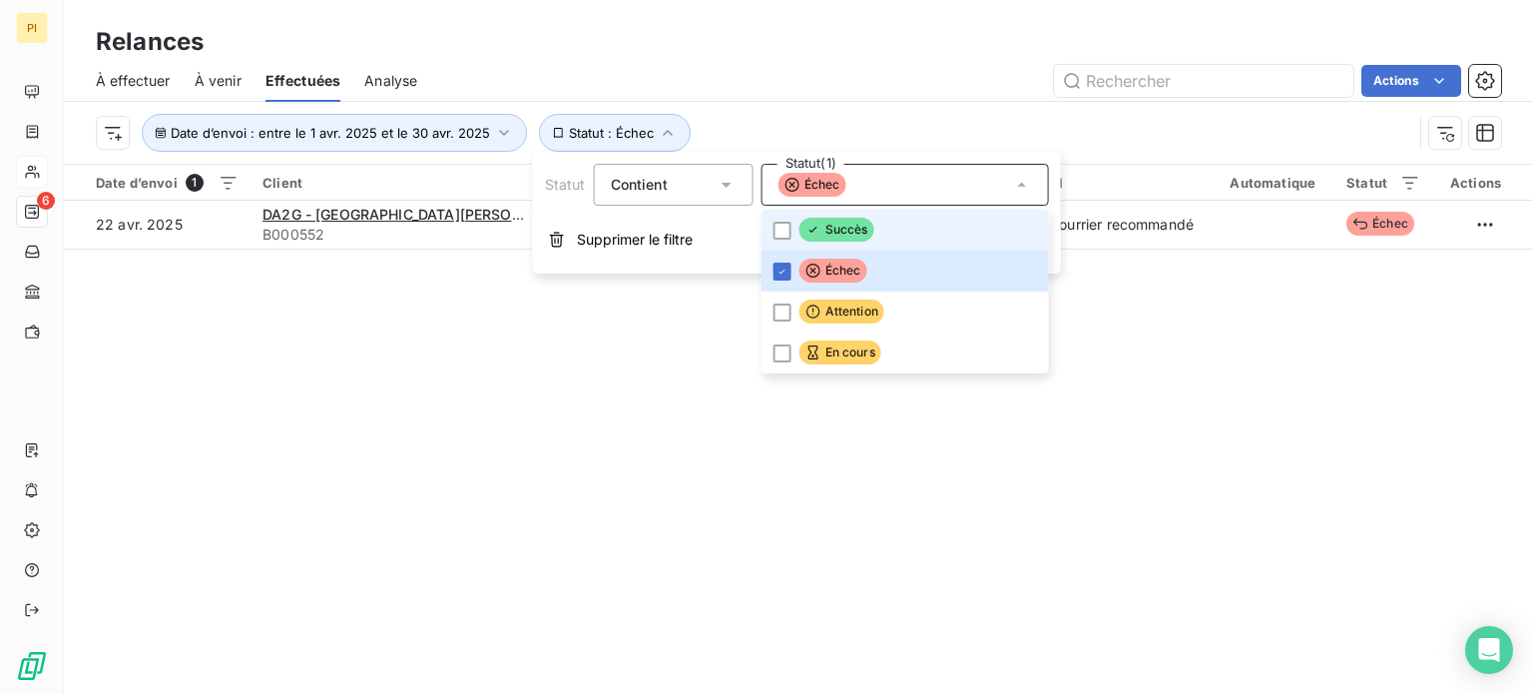
click at [780, 219] on li "Succès" at bounding box center [905, 230] width 287 height 41
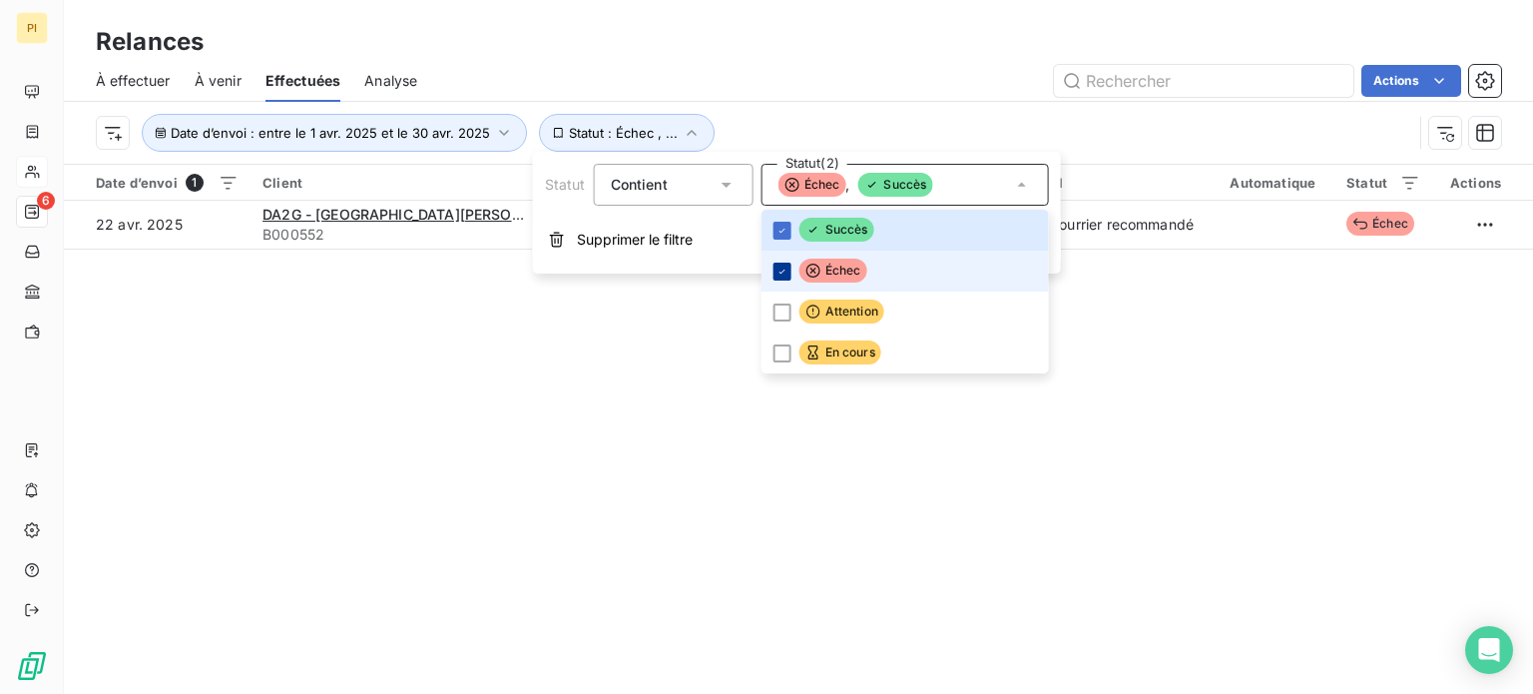
click at [779, 266] on icon at bounding box center [783, 272] width 12 height 12
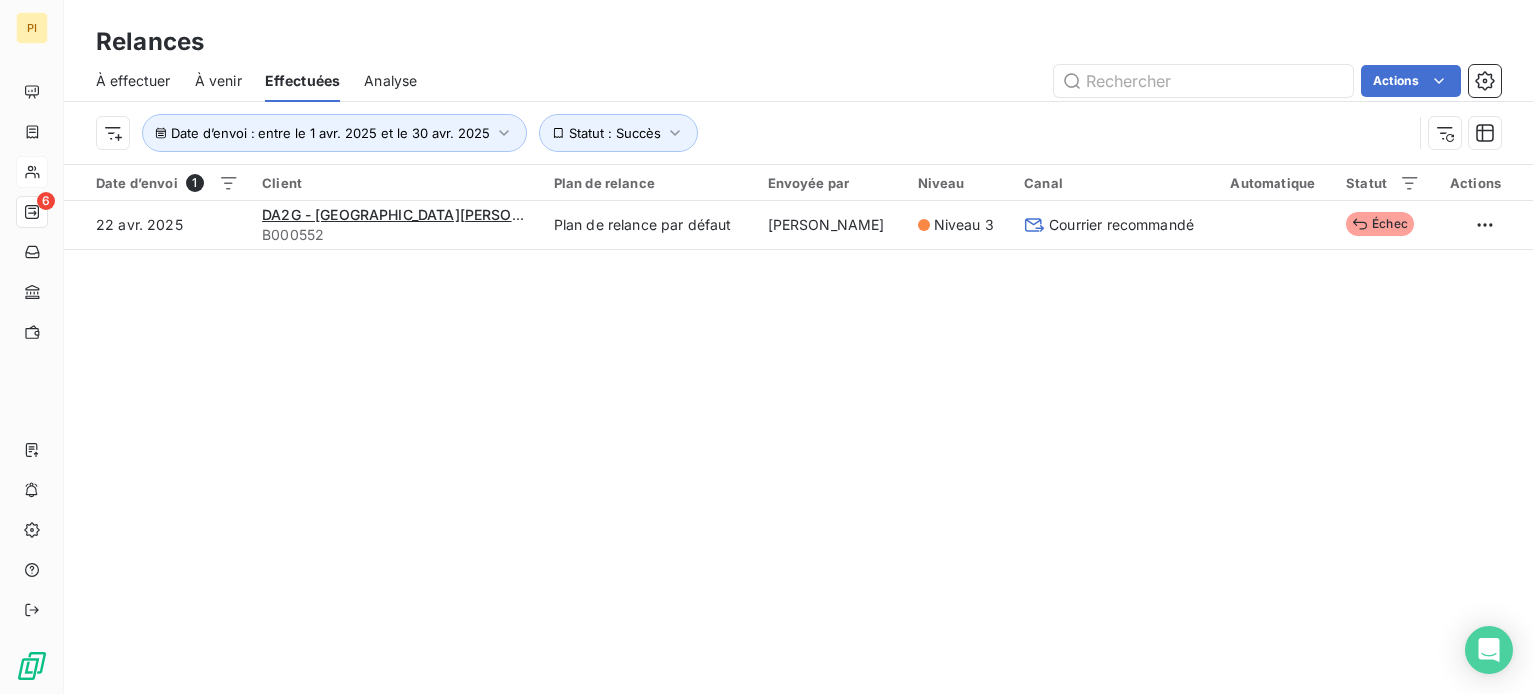
click at [565, 407] on div "Relances À effectuer À venir Effectuées Analyse Actions Date d’envoi : entre le…" at bounding box center [798, 347] width 1469 height 694
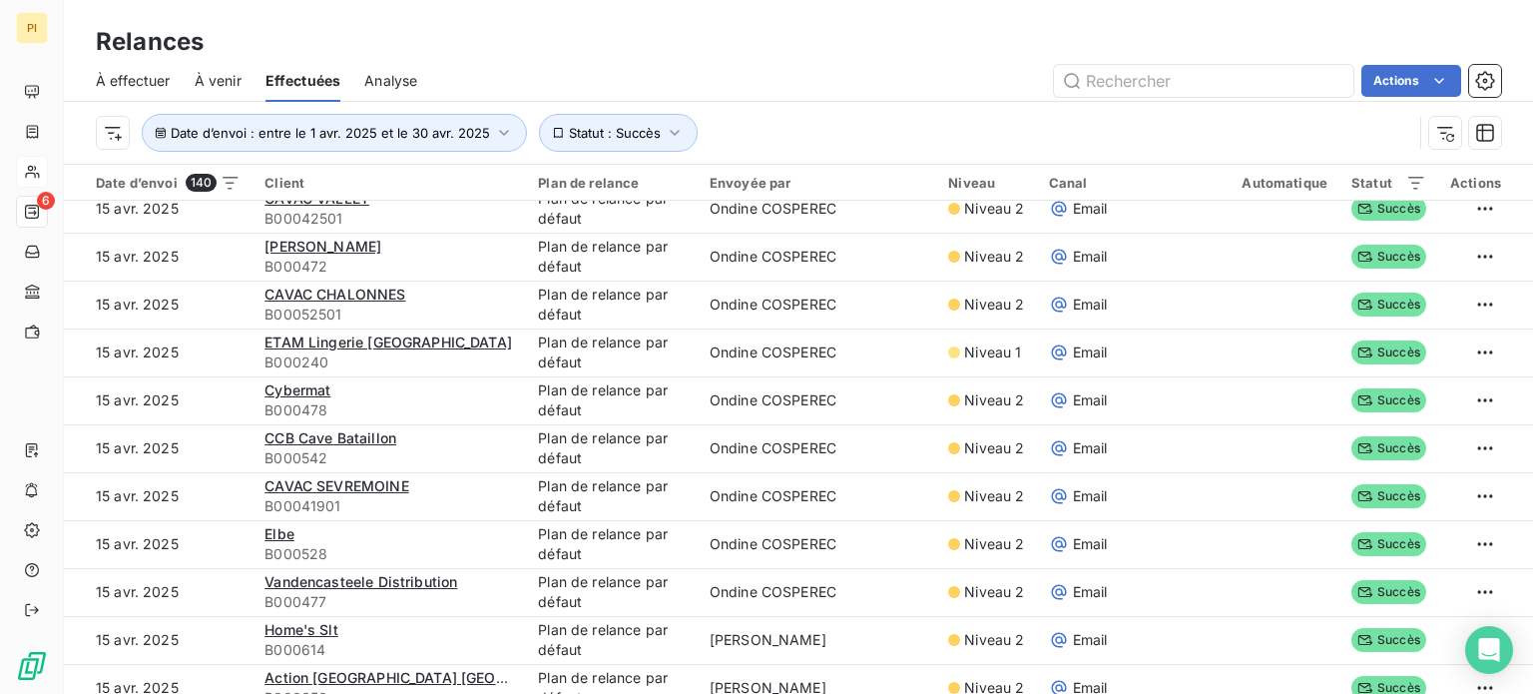
scroll to position [1599, 0]
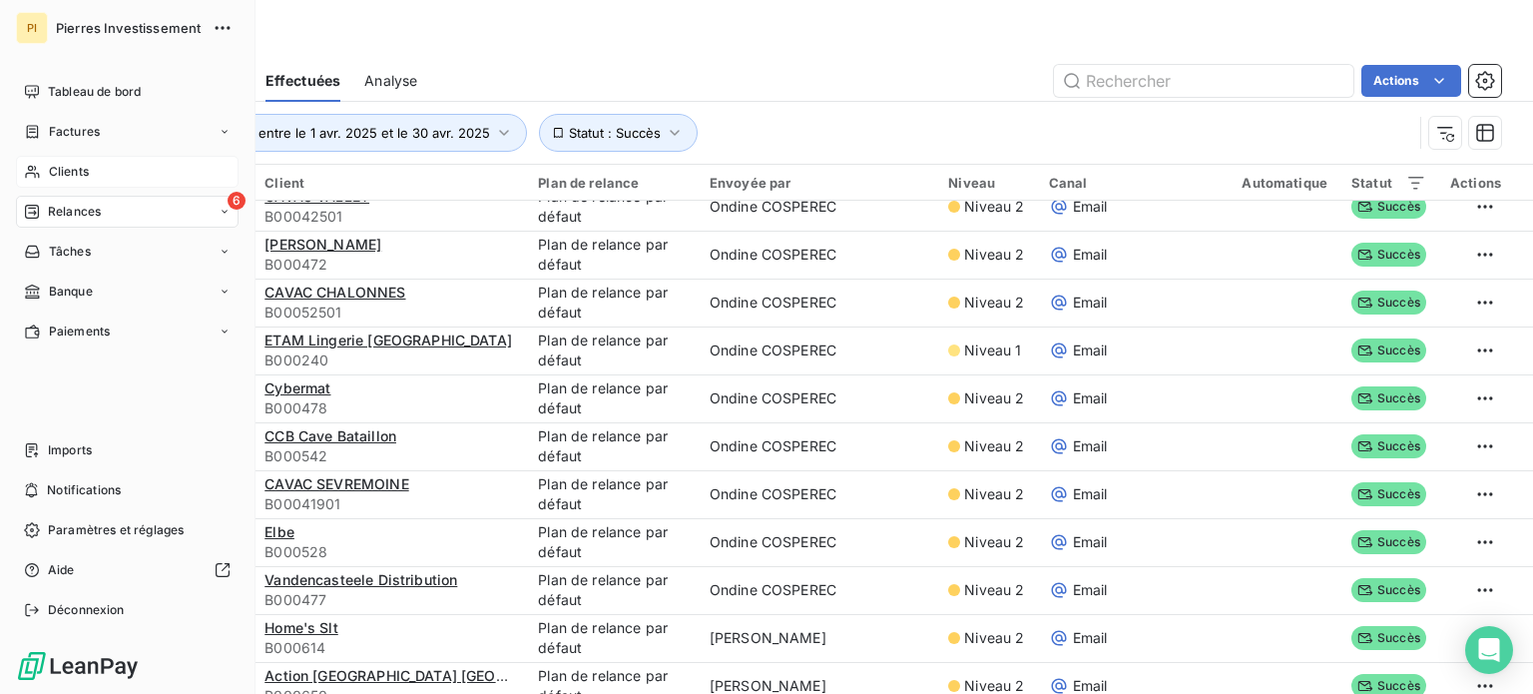
click at [54, 164] on span "Clients" at bounding box center [69, 172] width 40 height 18
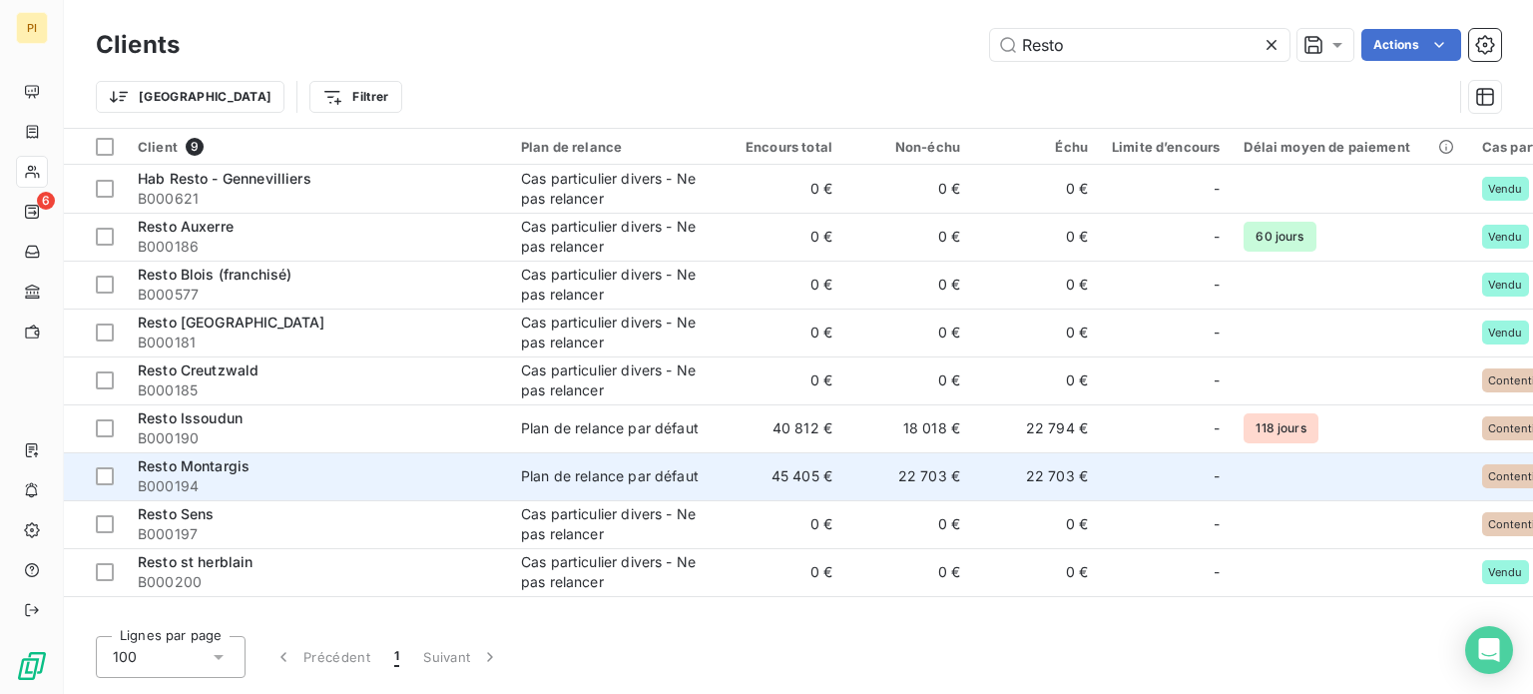
type input "Resto"
click at [1070, 487] on td "22 703 €" at bounding box center [1036, 476] width 128 height 48
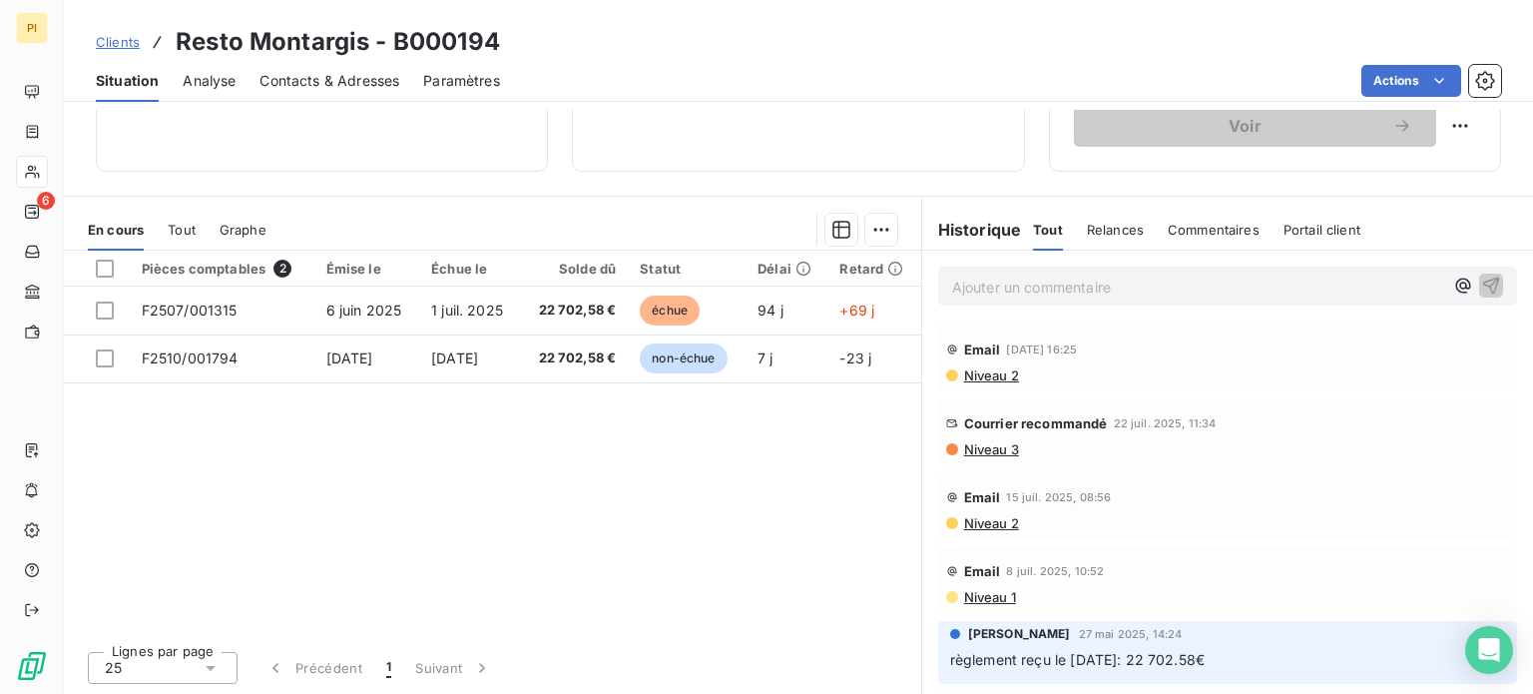
scroll to position [358, 0]
click at [783, 72] on div "Actions" at bounding box center [1012, 81] width 977 height 32
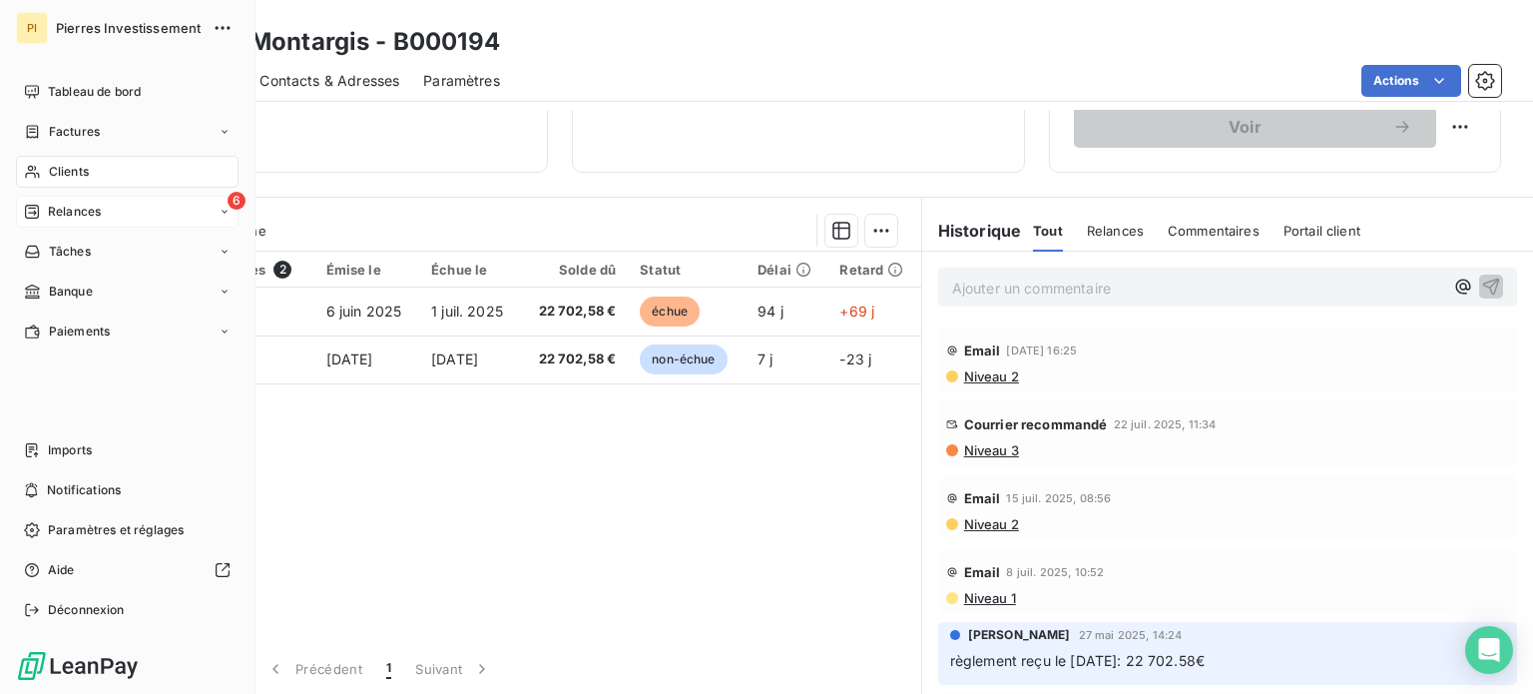
click at [150, 199] on div "6 Relances" at bounding box center [127, 212] width 223 height 32
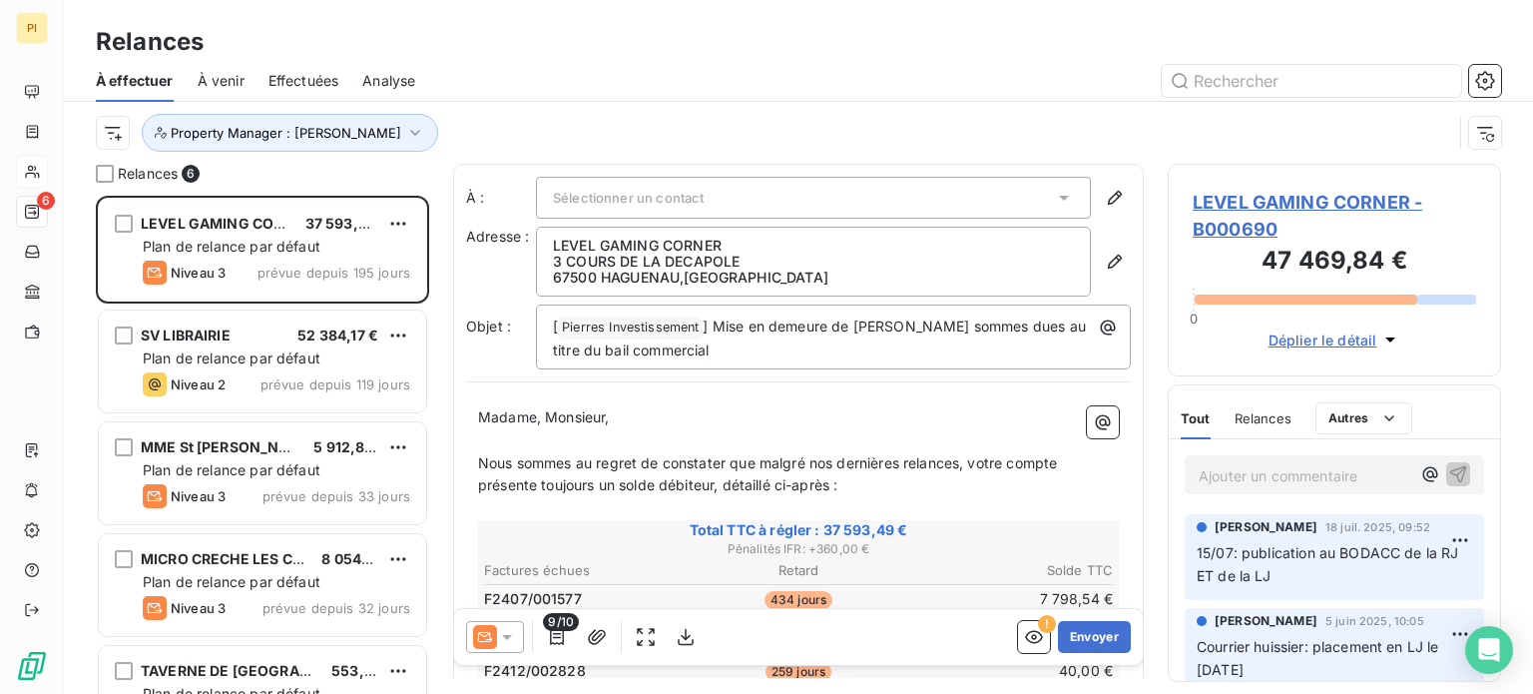
click at [650, 119] on div "Property Manager : [PERSON_NAME]" at bounding box center [774, 133] width 1357 height 38
click at [1154, 239] on div "Relances 6 LEVEL GAMING CORNER 37 593,49 € Plan de relance par défaut Niveau 3 …" at bounding box center [798, 429] width 1469 height 530
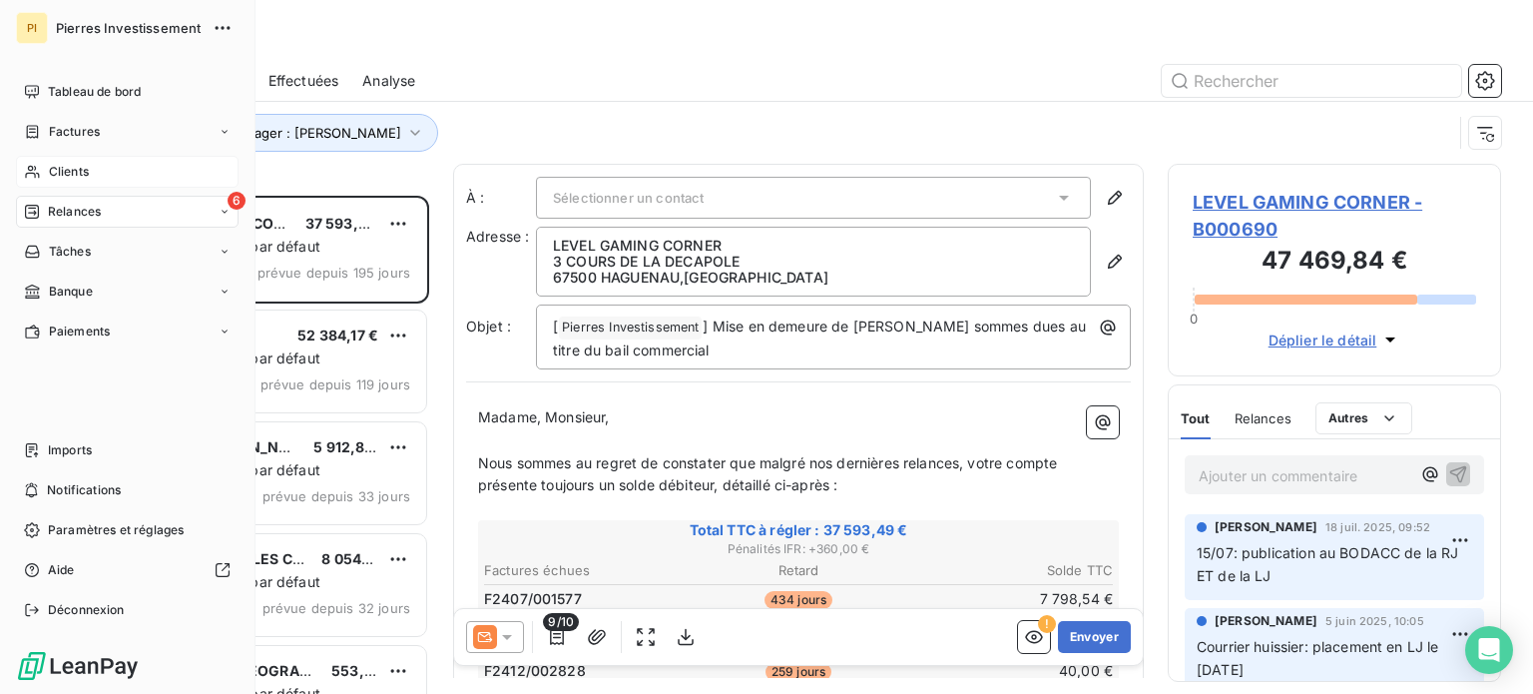
click at [71, 175] on span "Clients" at bounding box center [69, 172] width 40 height 18
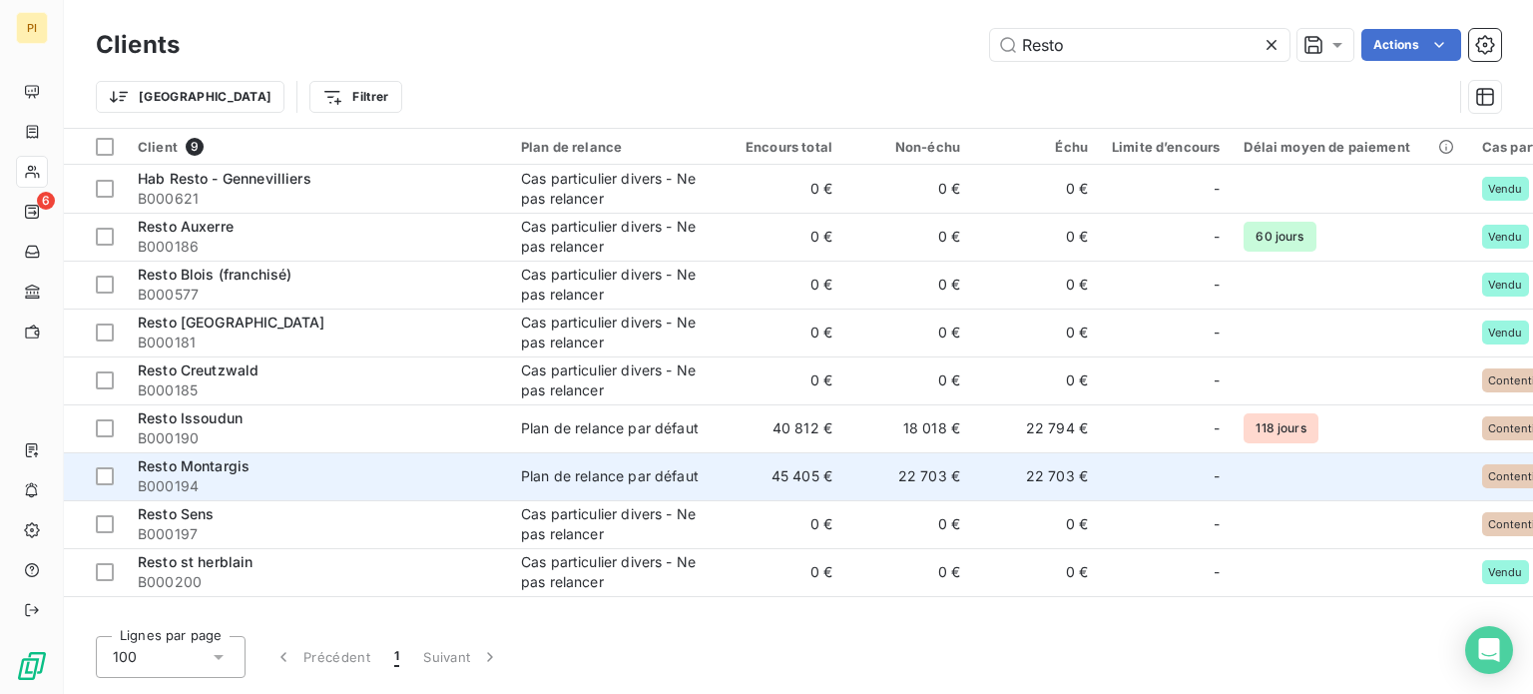
click at [258, 482] on span "B000194" at bounding box center [317, 486] width 359 height 20
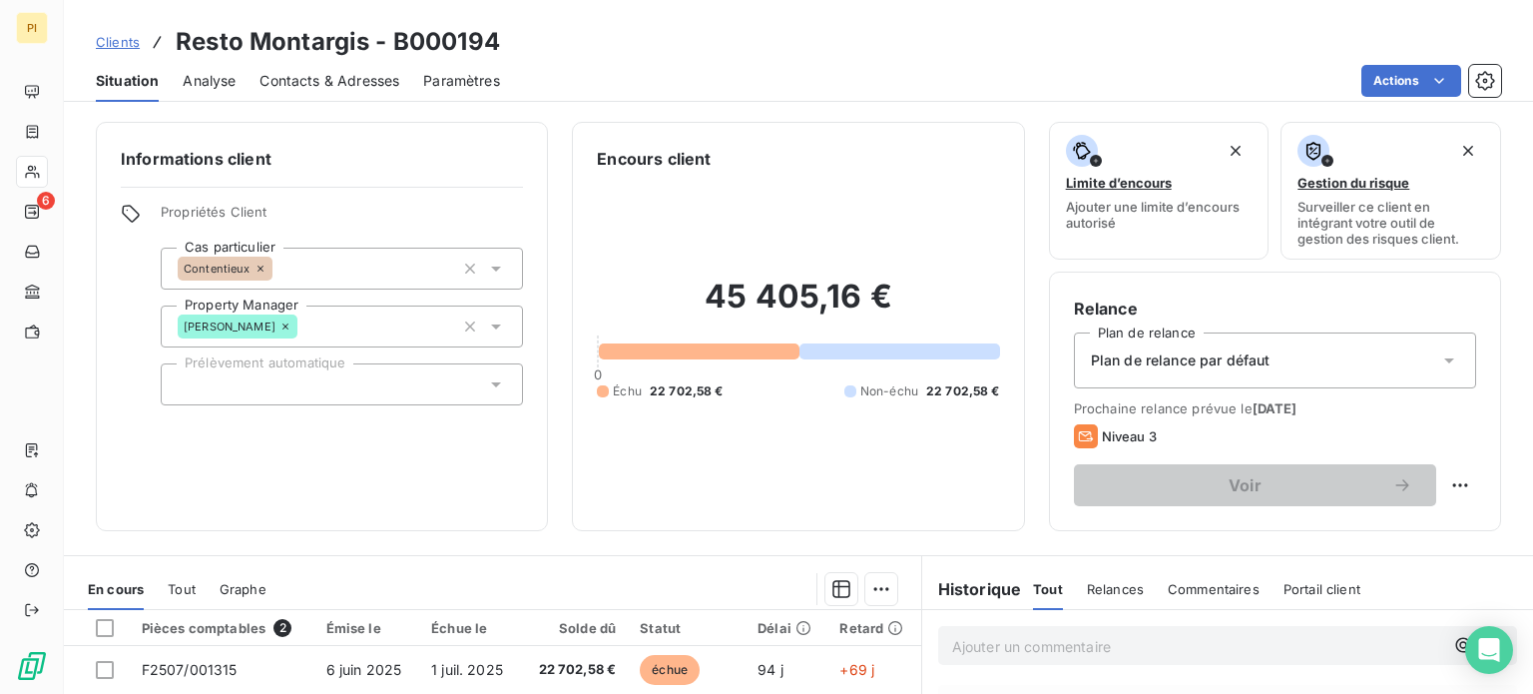
click at [287, 68] on div "Contacts & Adresses" at bounding box center [330, 81] width 140 height 42
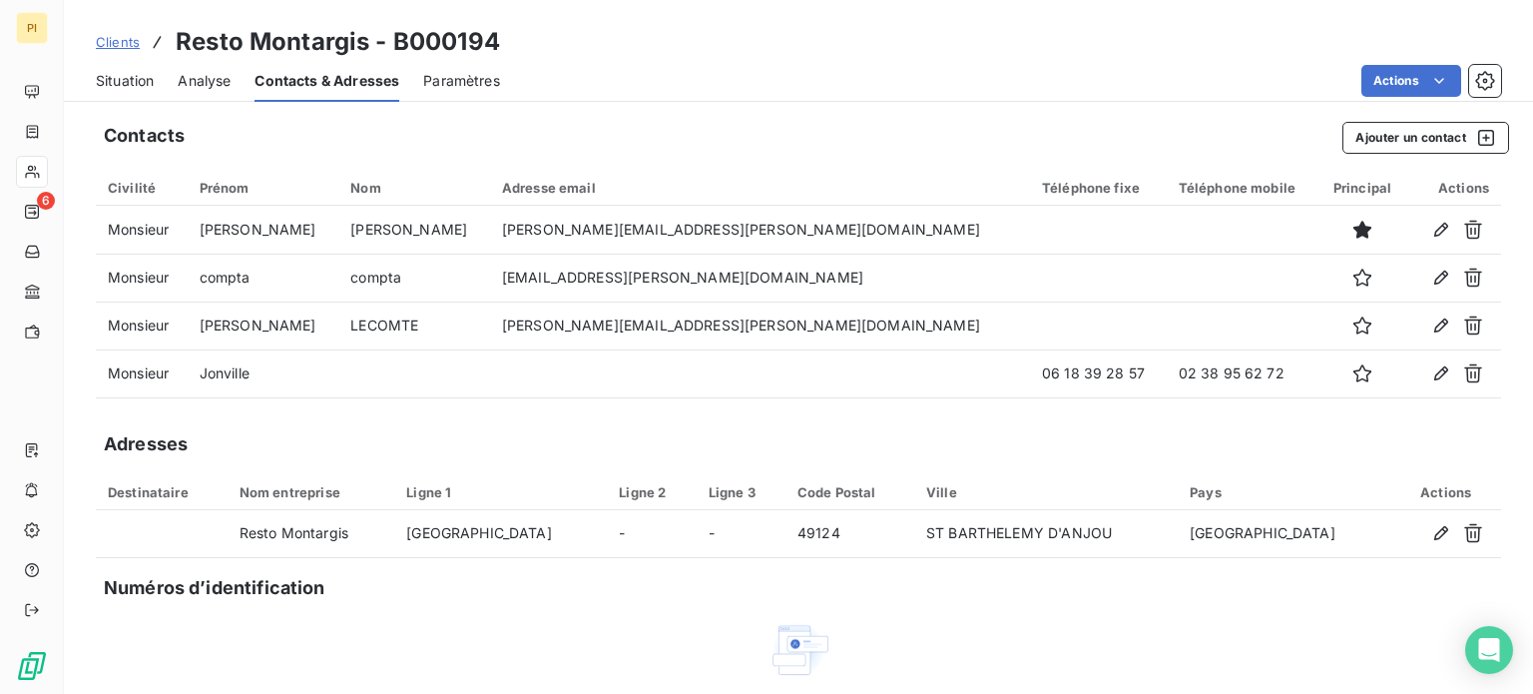
click at [1042, 442] on div "Adresses" at bounding box center [799, 444] width 1406 height 28
click at [119, 43] on span "Clients" at bounding box center [118, 42] width 44 height 16
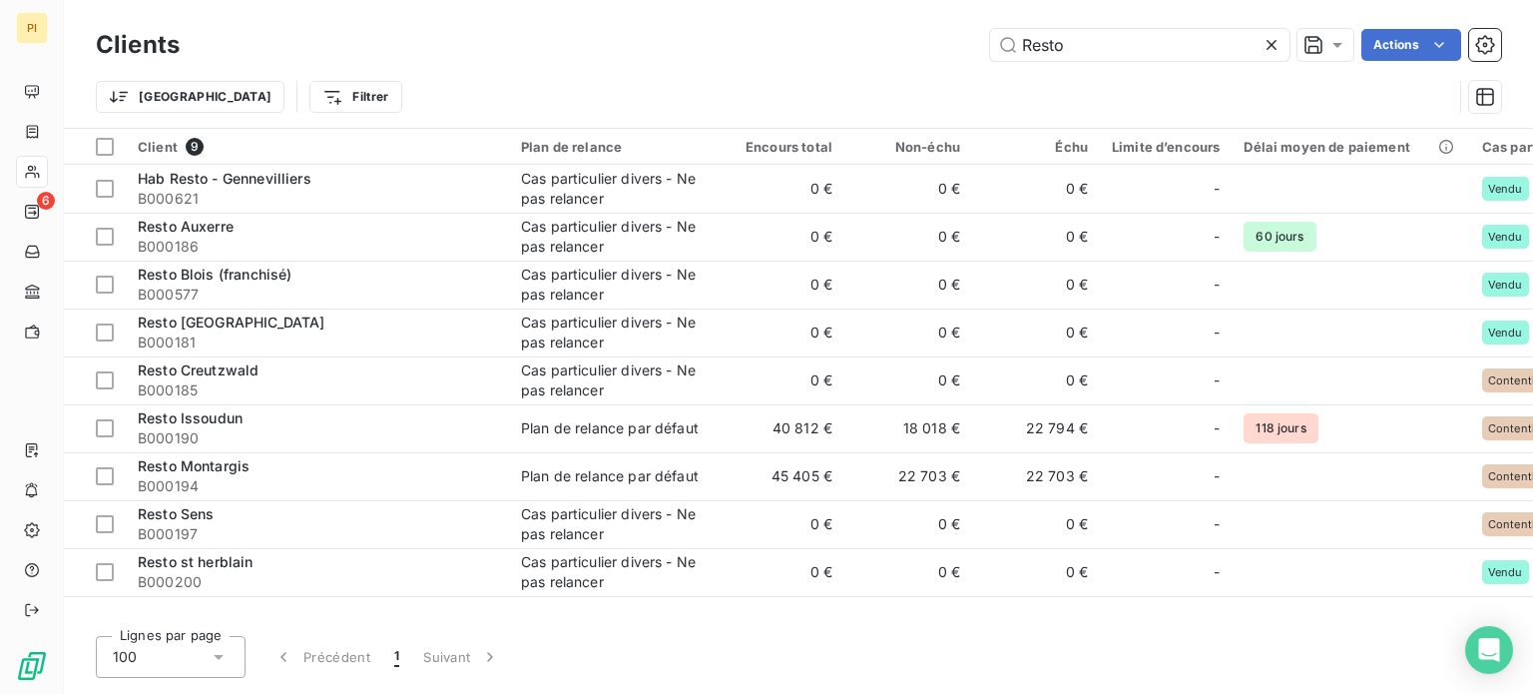
click at [1270, 51] on icon at bounding box center [1272, 45] width 20 height 20
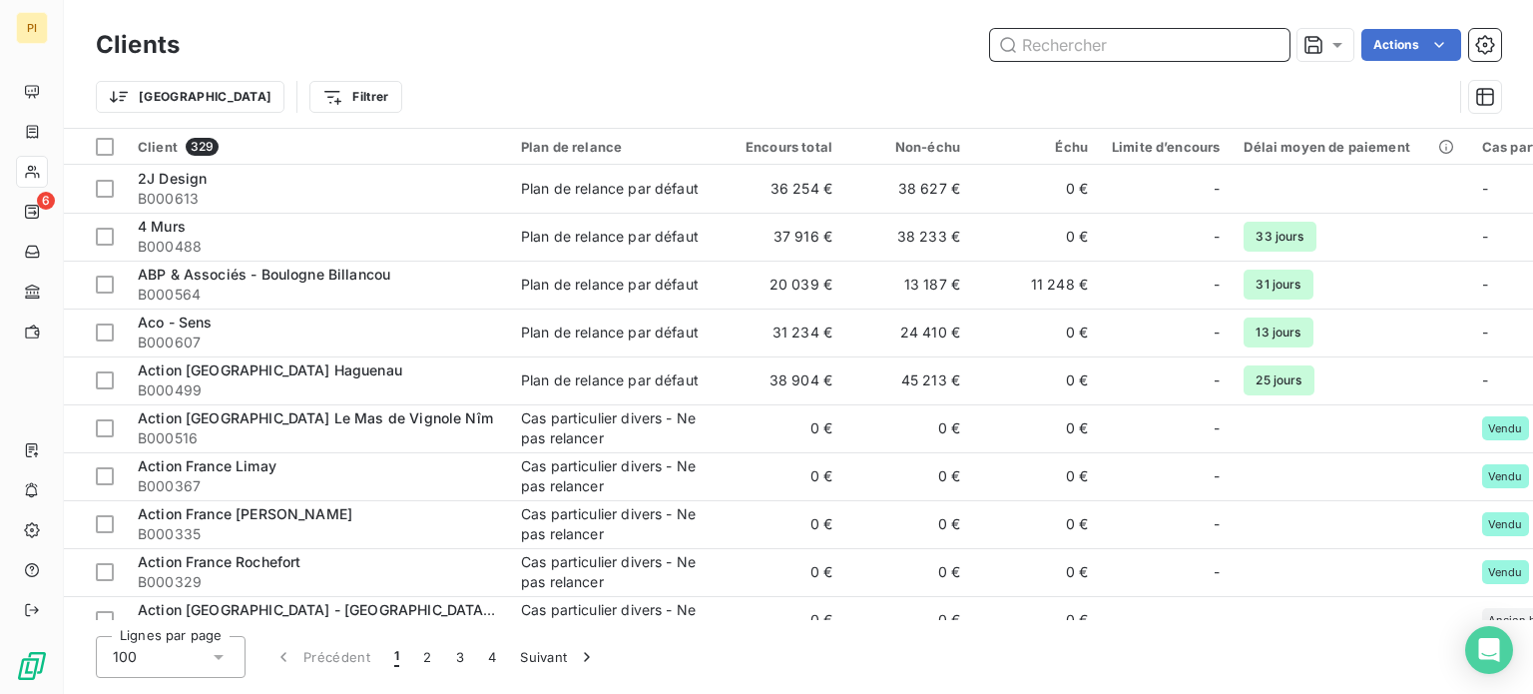
click at [1270, 51] on input "text" at bounding box center [1139, 45] width 299 height 32
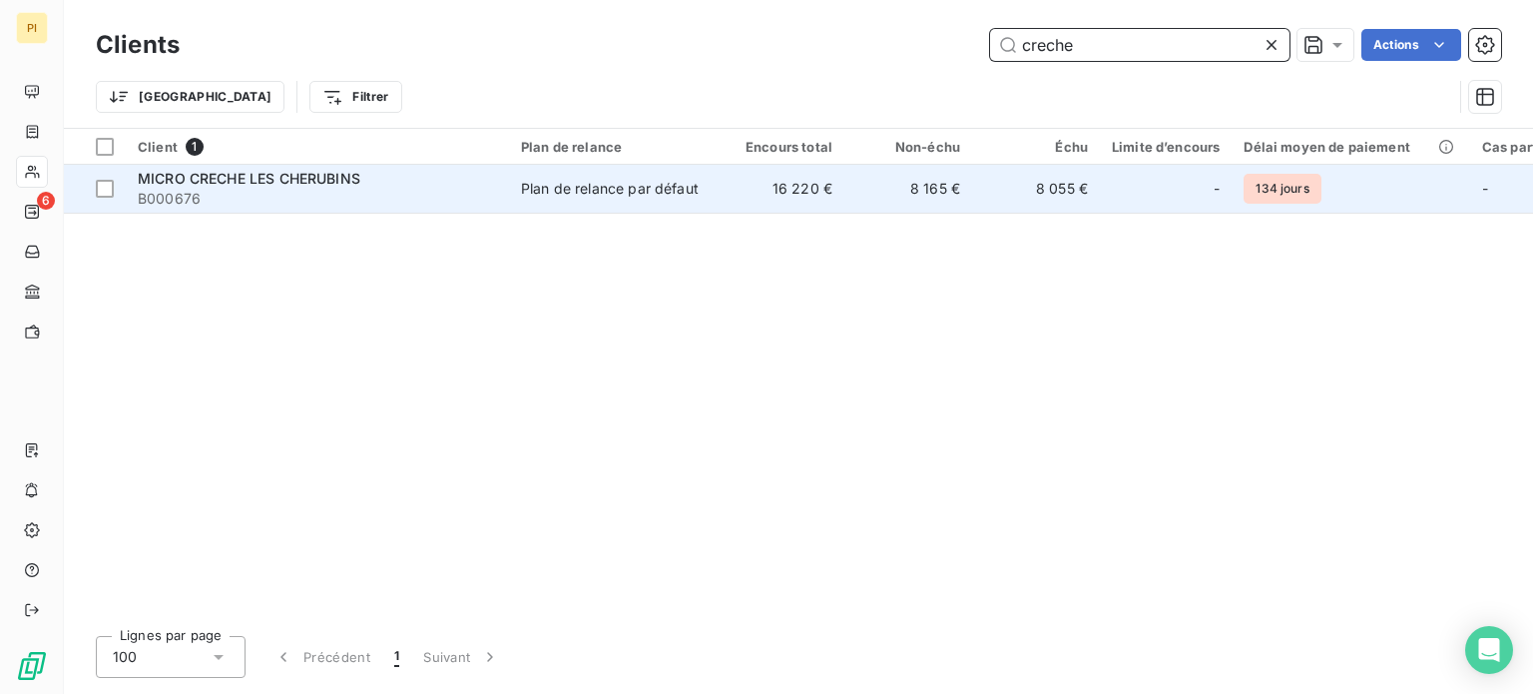
type input "creche"
click at [319, 191] on span "B000676" at bounding box center [317, 199] width 359 height 20
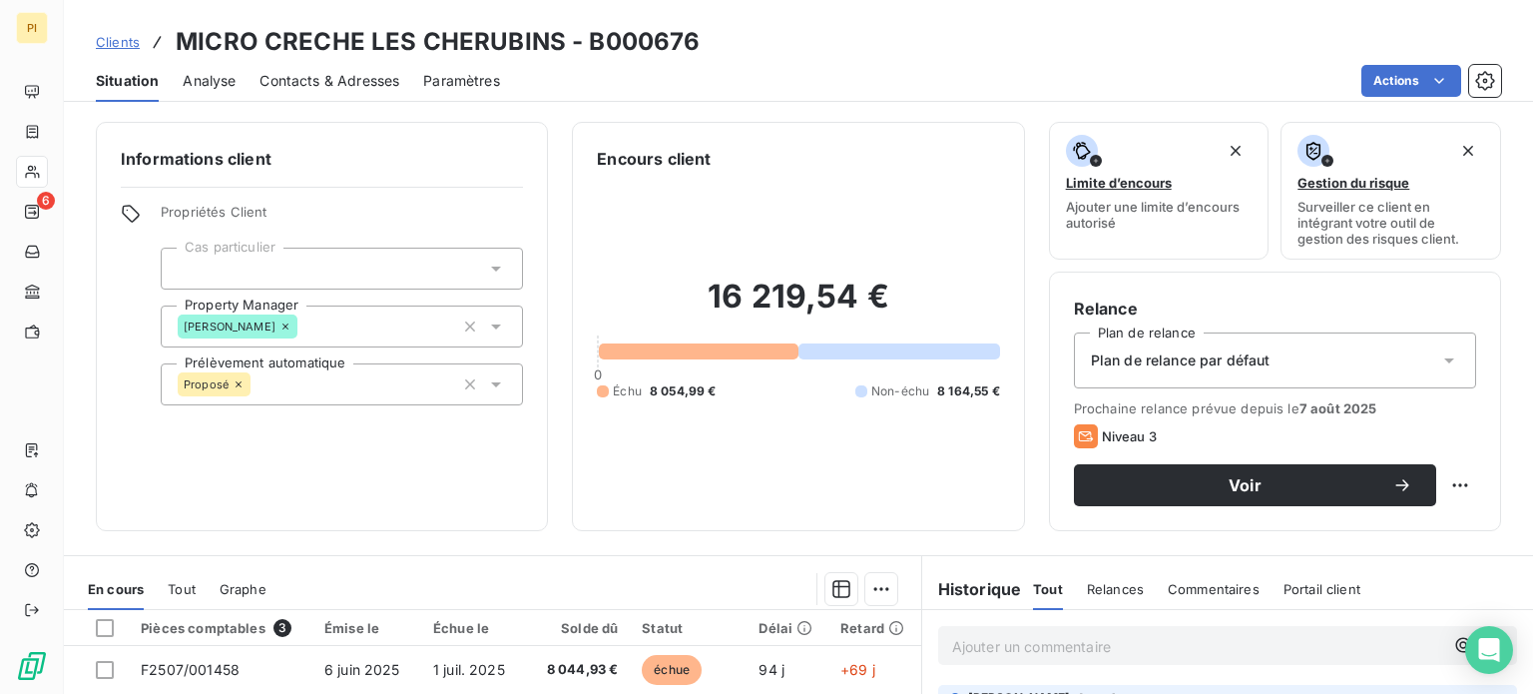
click at [372, 81] on span "Contacts & Adresses" at bounding box center [330, 81] width 140 height 20
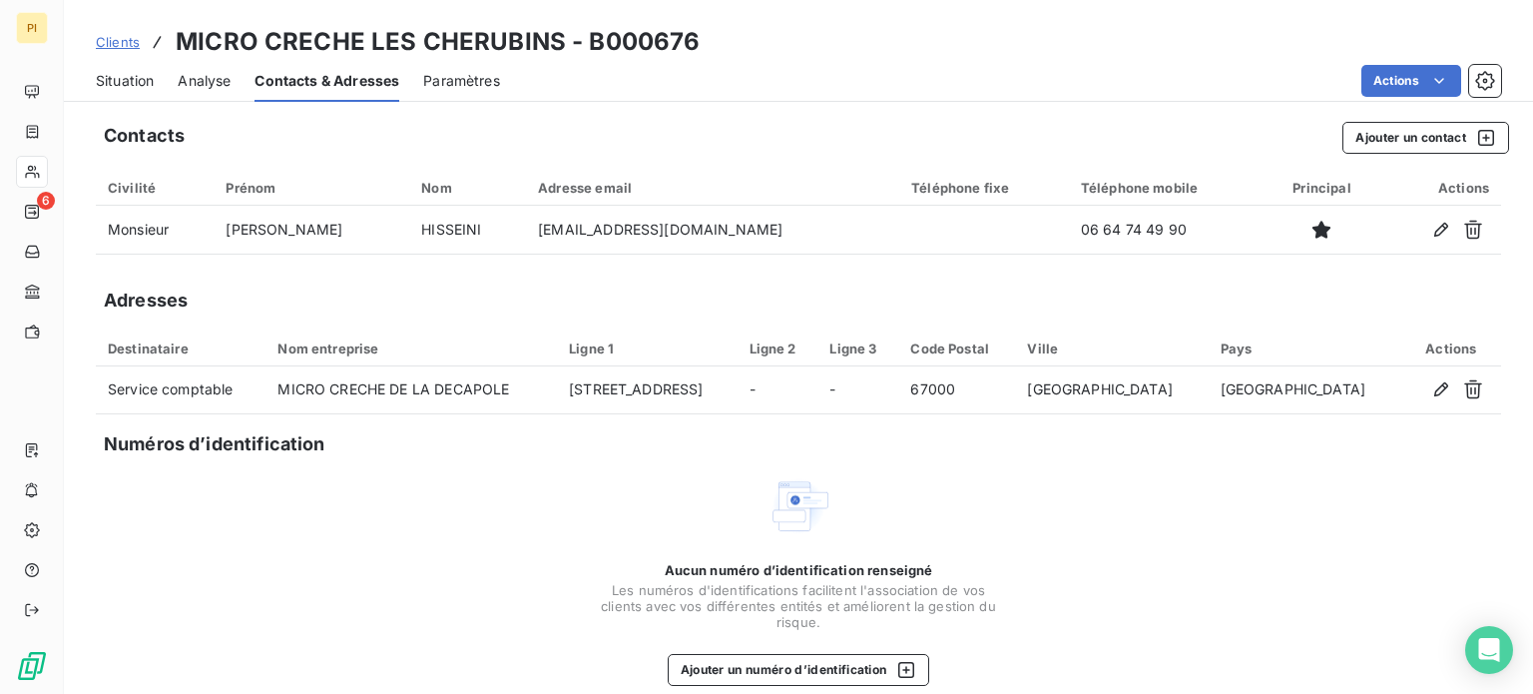
click at [125, 39] on span "Clients" at bounding box center [118, 42] width 44 height 16
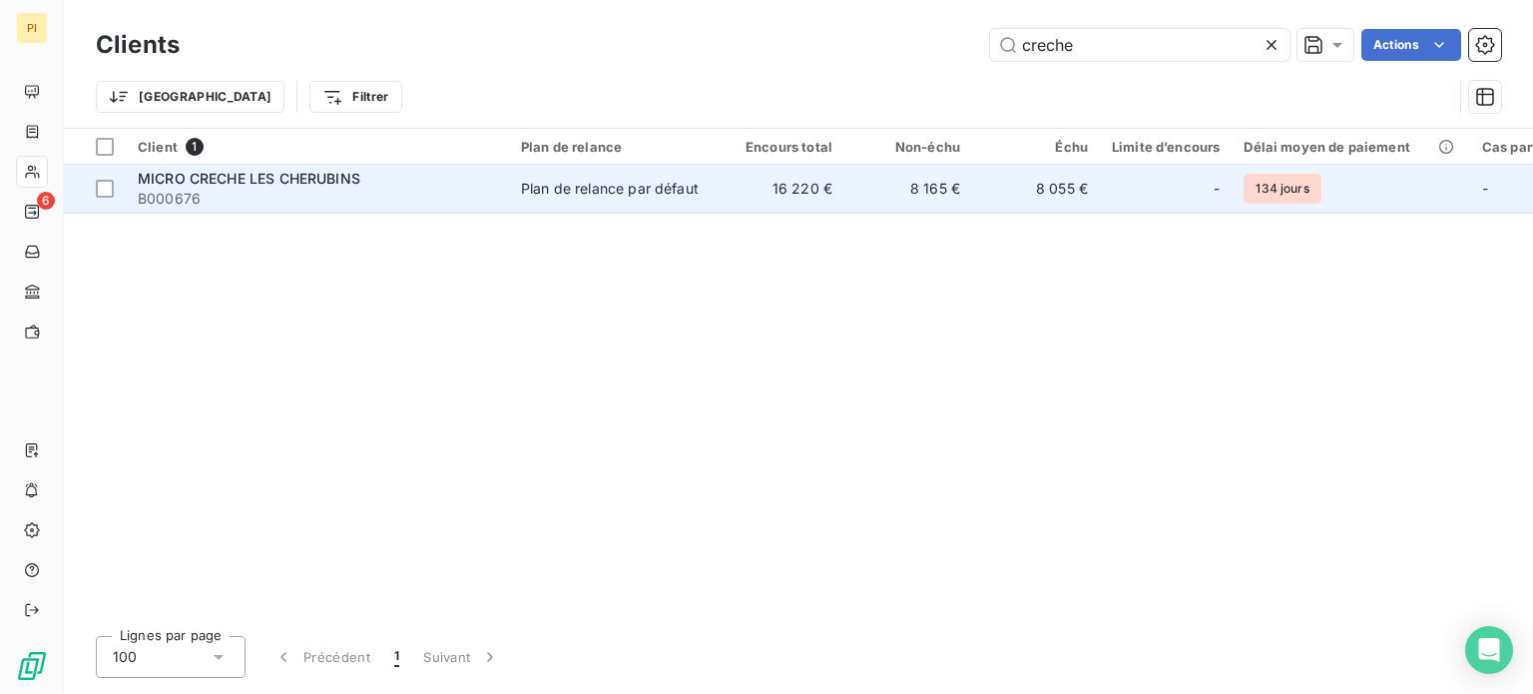
click at [299, 193] on span "B000676" at bounding box center [317, 199] width 359 height 20
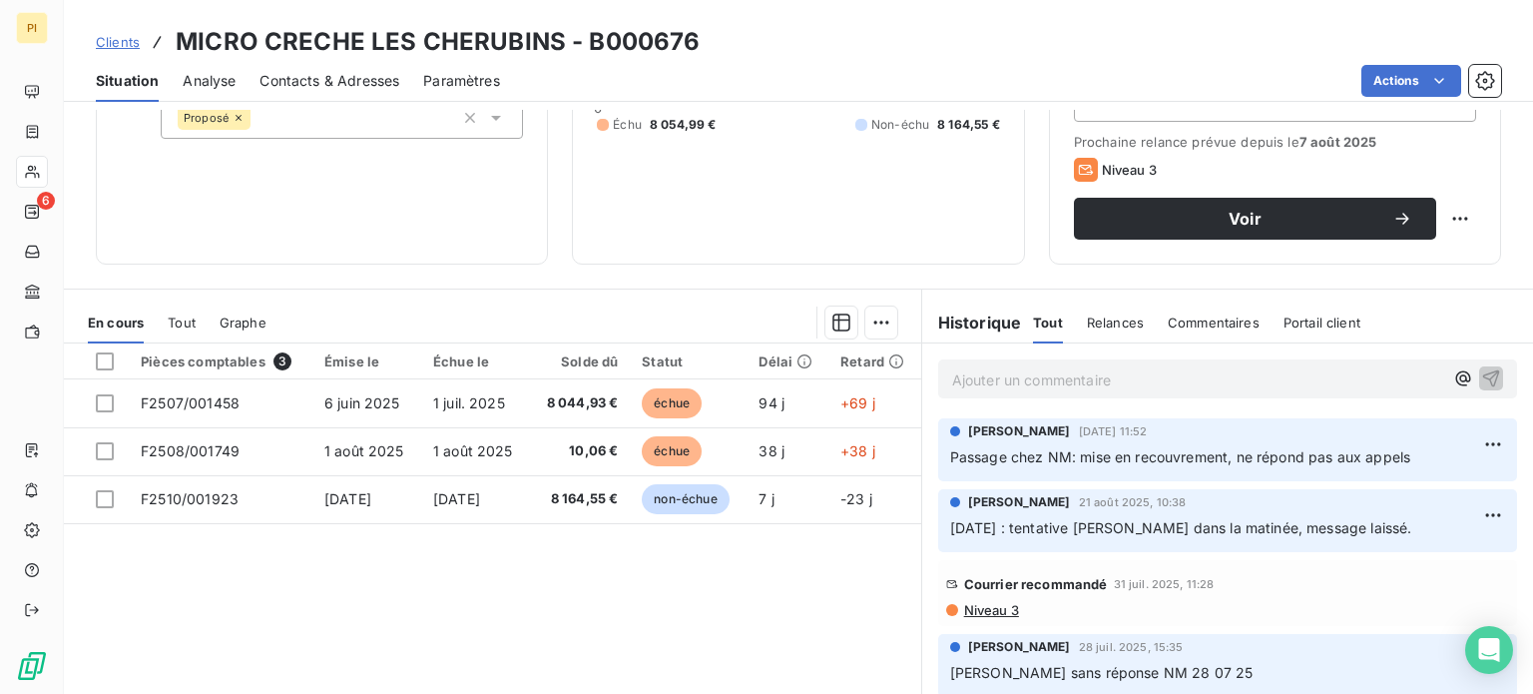
scroll to position [359, 0]
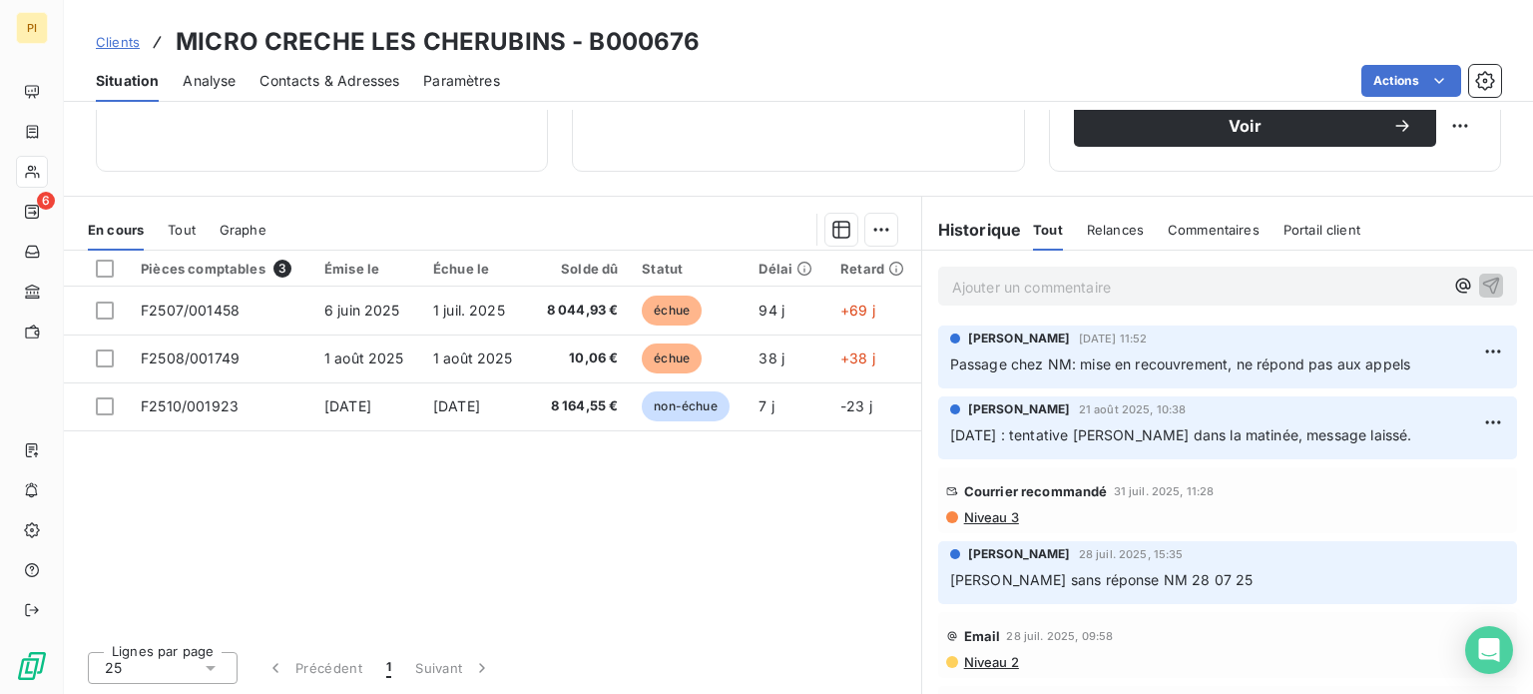
click at [640, 528] on div "Pièces comptables 3 Émise le Échue le Solde dû Statut Délai Retard F2507/001458…" at bounding box center [492, 443] width 857 height 384
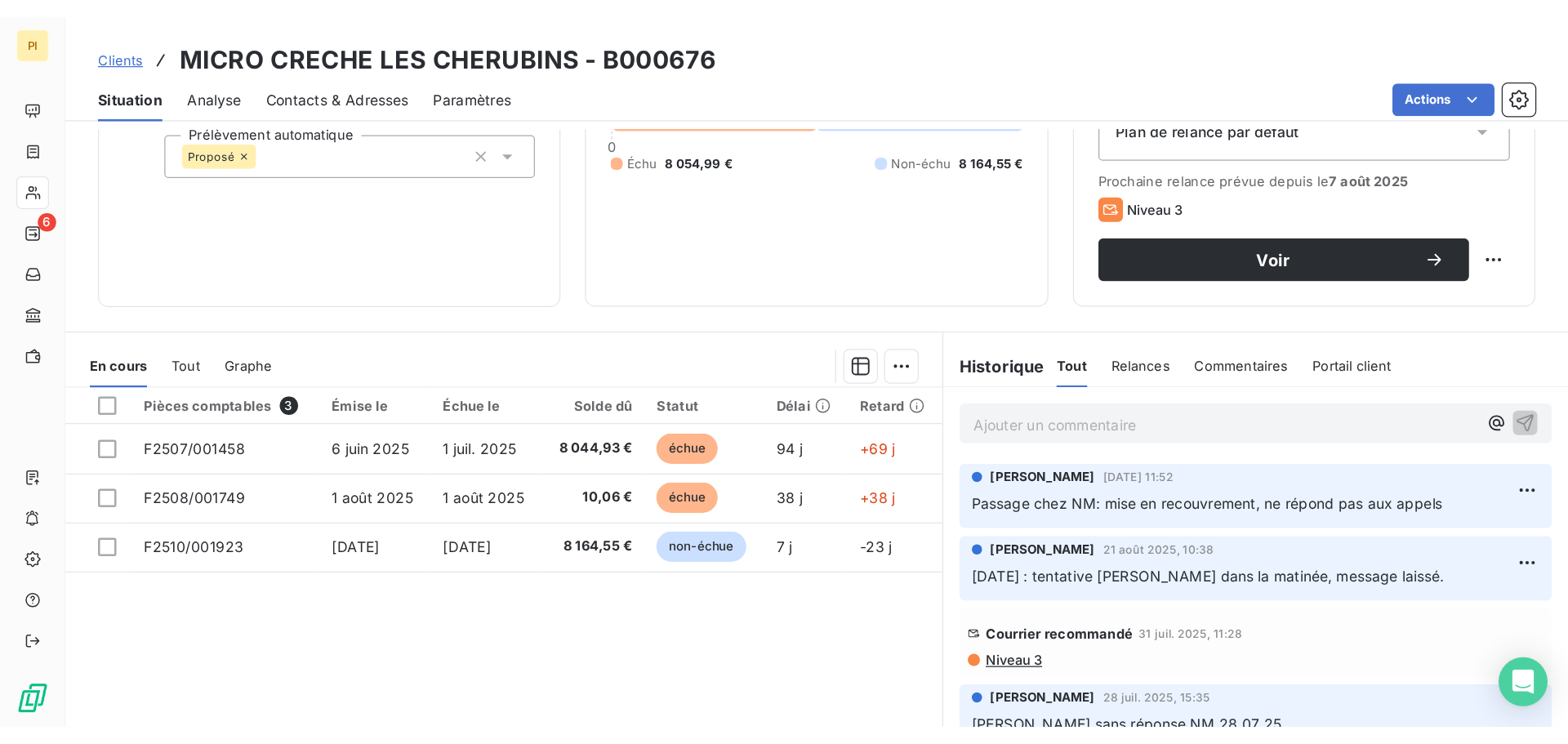
scroll to position [0, 0]
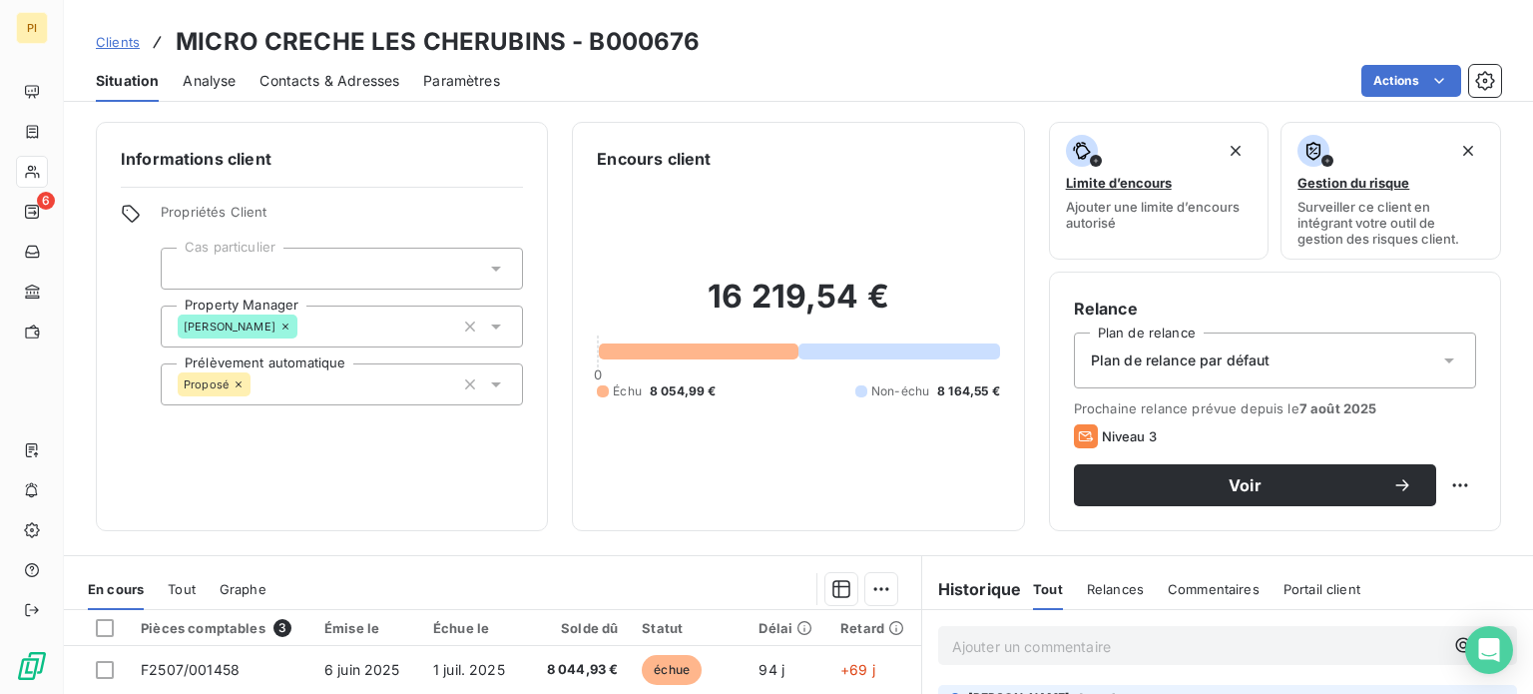
click at [1003, 99] on div "Situation Analyse Contacts & Adresses Paramètres Actions" at bounding box center [798, 81] width 1469 height 42
